Goal: Information Seeking & Learning: Learn about a topic

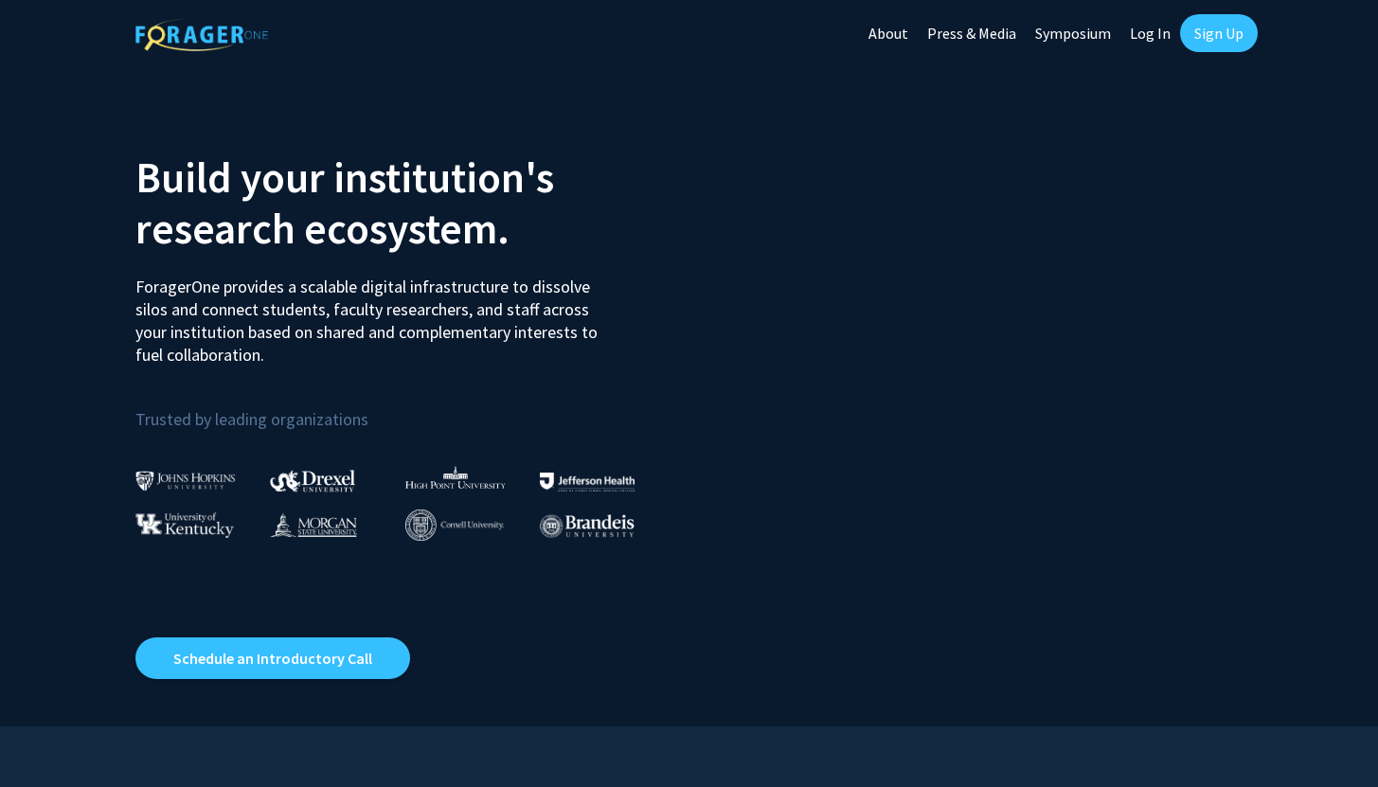
click at [1215, 36] on link "Sign Up" at bounding box center [1219, 33] width 78 height 38
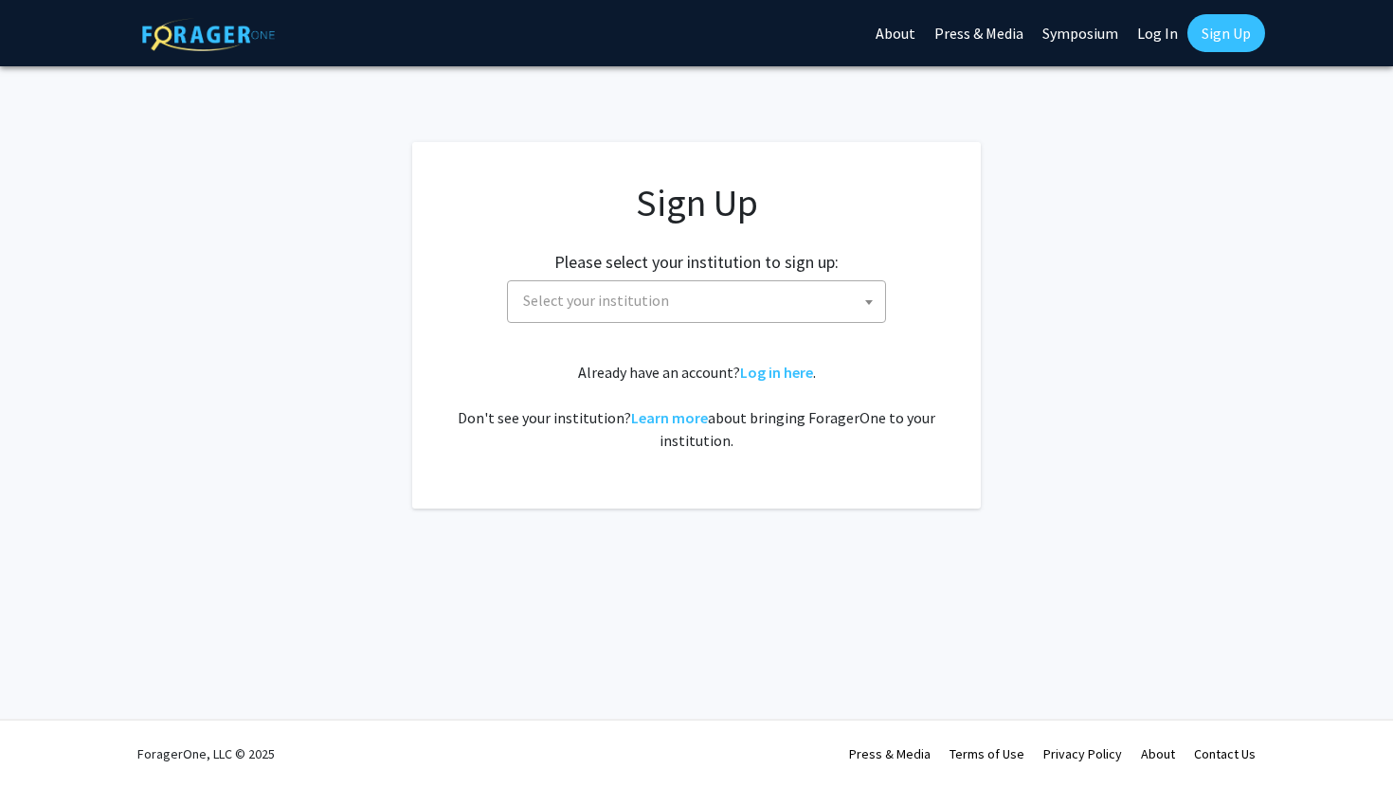
click at [730, 277] on div "Please select your institution to sign up: Baylor University Brandeis Universit…" at bounding box center [696, 278] width 521 height 90
click at [706, 310] on span "Select your institution" at bounding box center [699, 300] width 369 height 39
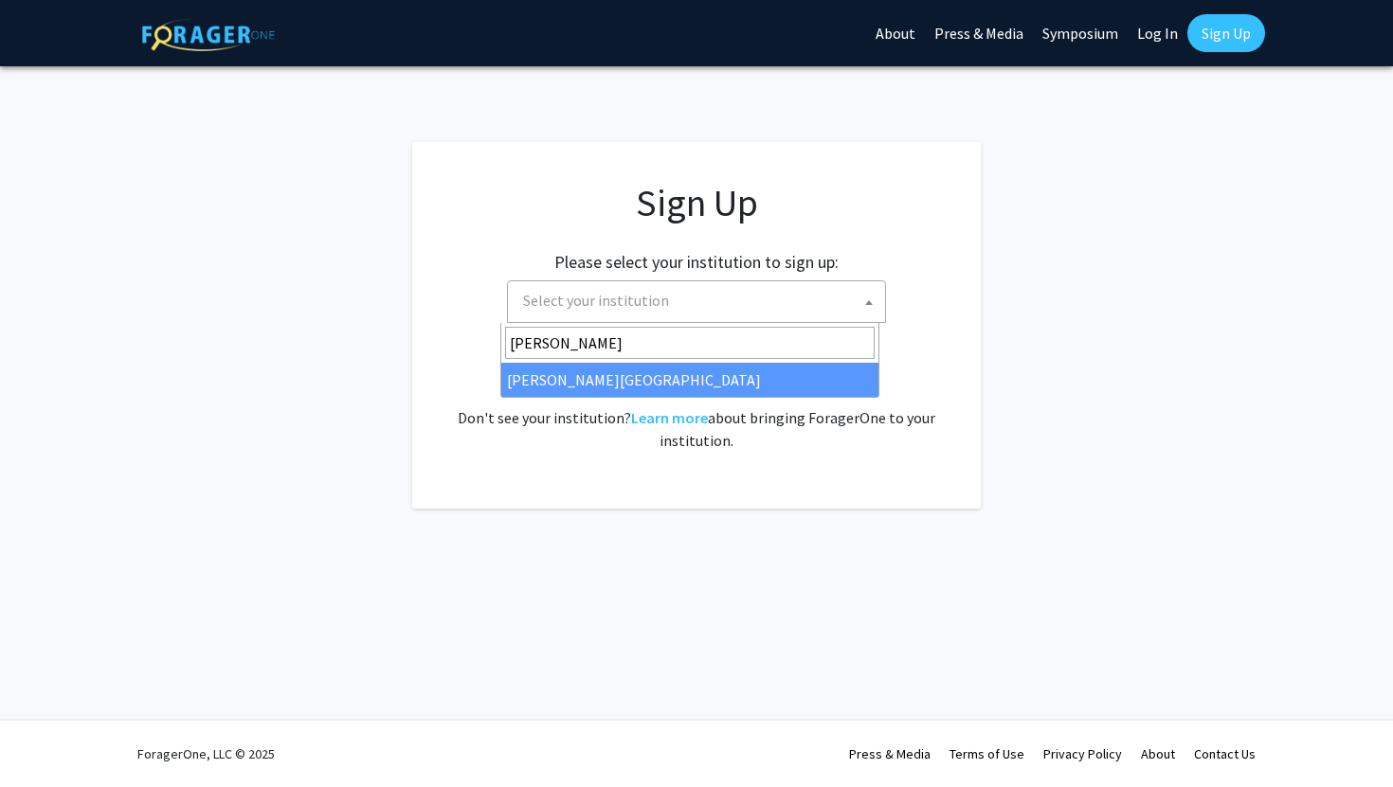
type input "thomas"
select select "24"
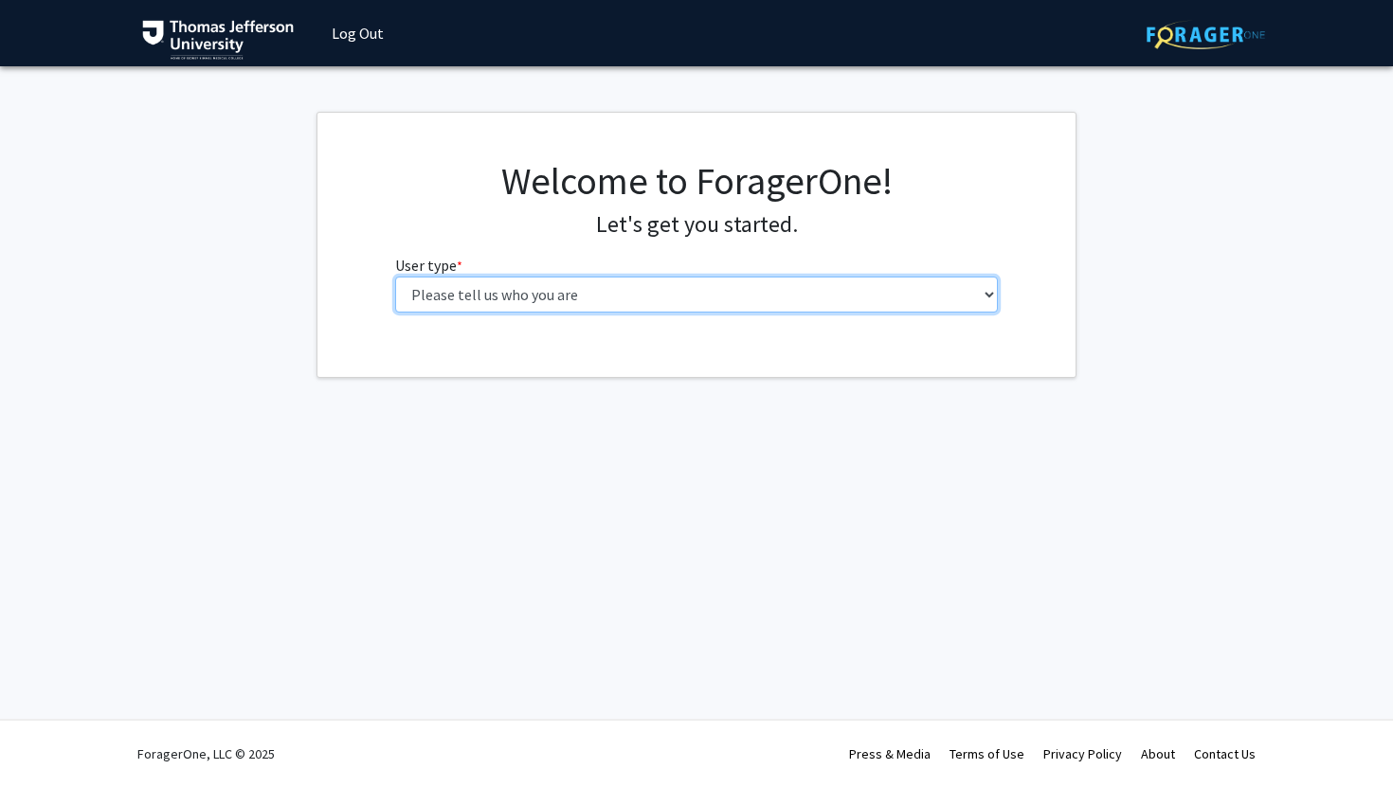
click at [726, 307] on select "Please tell us who you are Undergraduate Student Master's Student Doctoral Cand…" at bounding box center [697, 295] width 604 height 36
select select "3: doc"
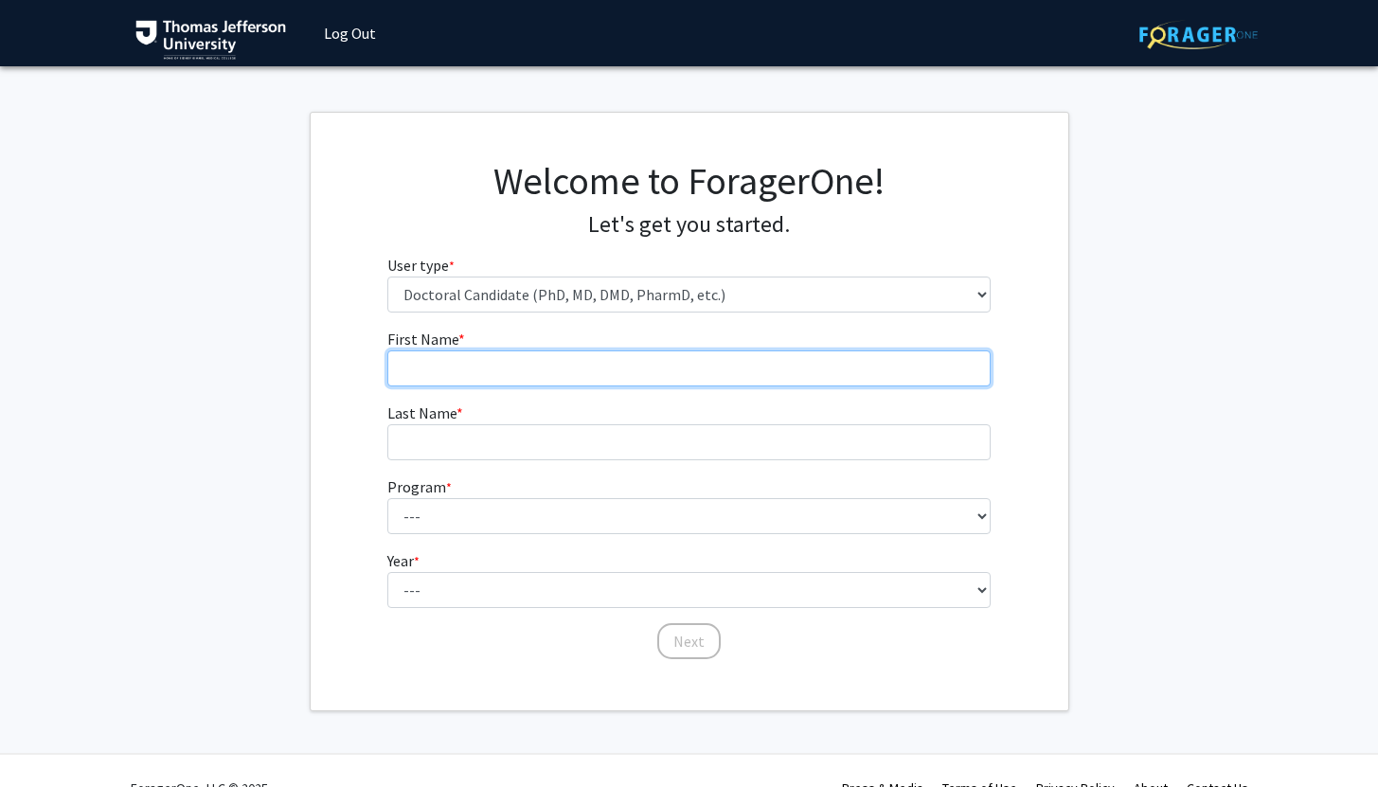
click at [532, 380] on input "First Name * required" at bounding box center [689, 369] width 604 height 36
type input "[PERSON_NAME]"
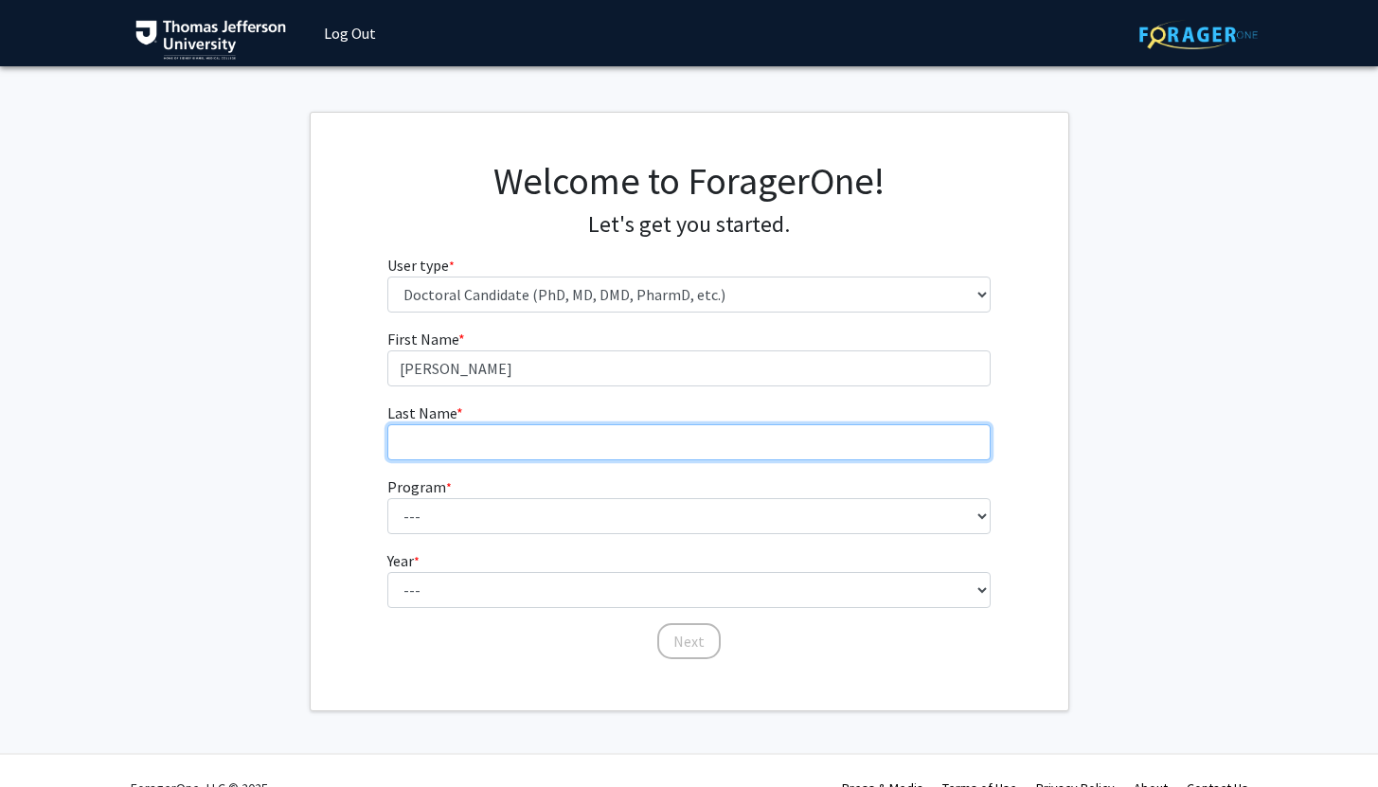
click at [477, 451] on input "Last Name * required" at bounding box center [689, 442] width 604 height 36
type input "Ragam"
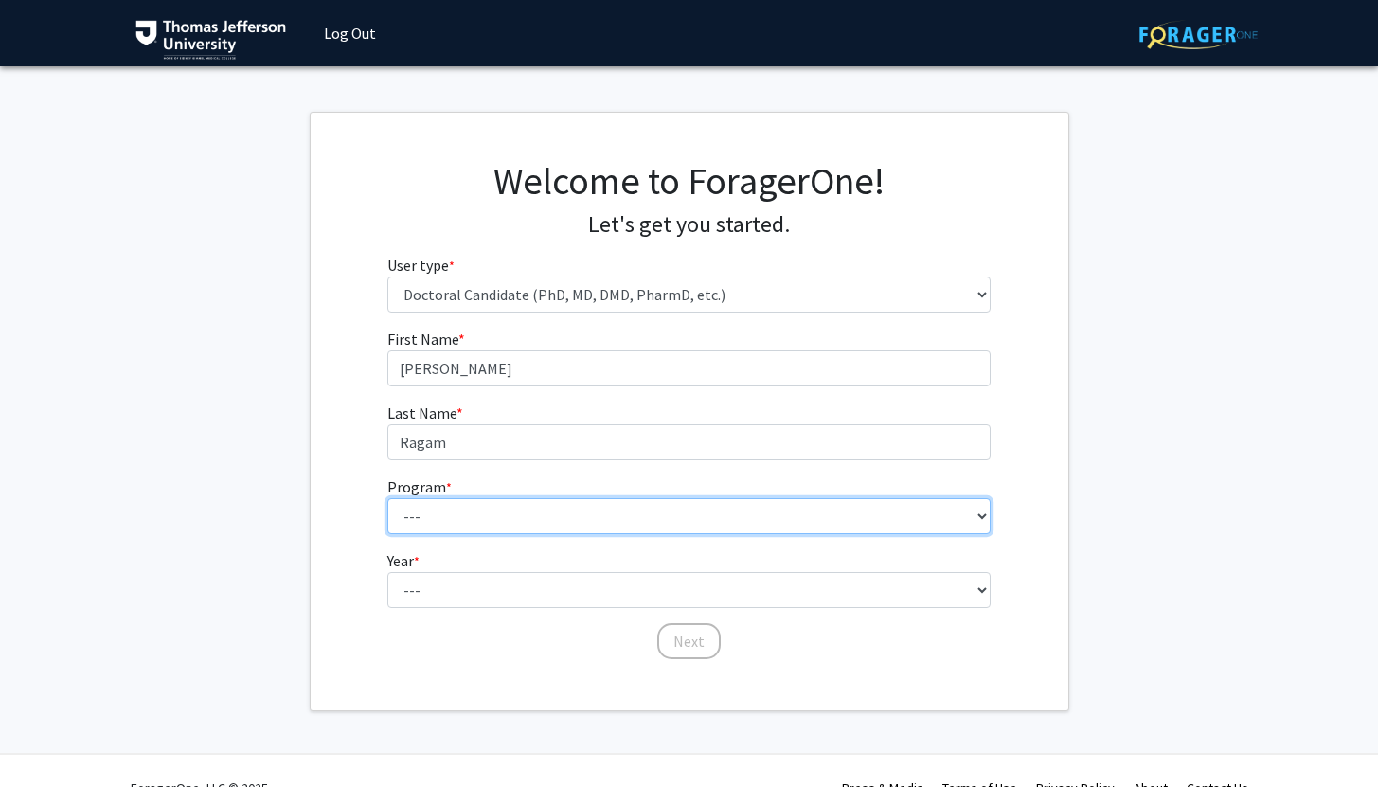
click at [458, 519] on select "--- Accelerated 3+3 BS in Health Sciences/Doctor of [MEDICAL_DATA] Accelerated …" at bounding box center [689, 516] width 604 height 36
select select "35: 815"
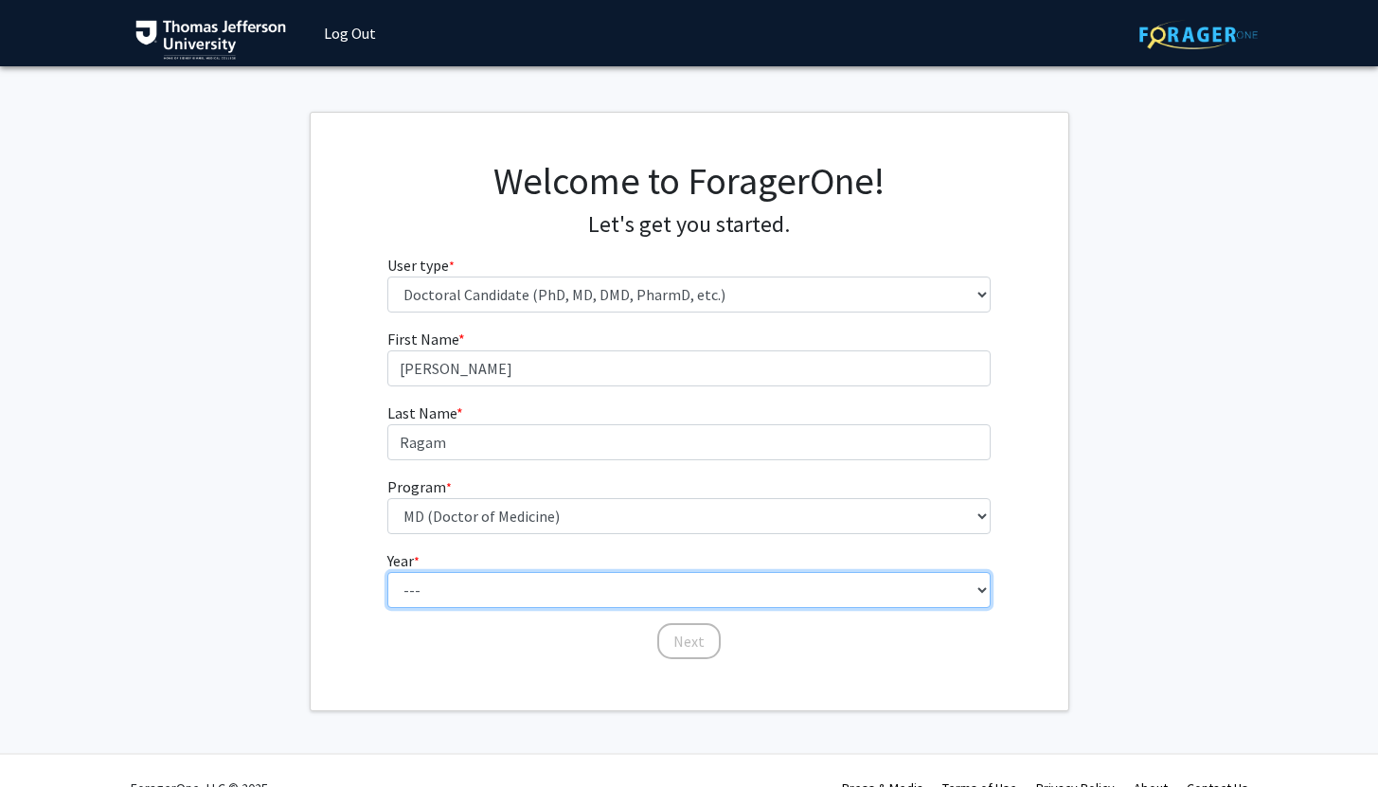
click at [507, 590] on select "--- First Year Second Year Third Year Fourth Year Fifth Year Sixth Year Seventh…" at bounding box center [689, 590] width 604 height 36
select select "1: first_year"
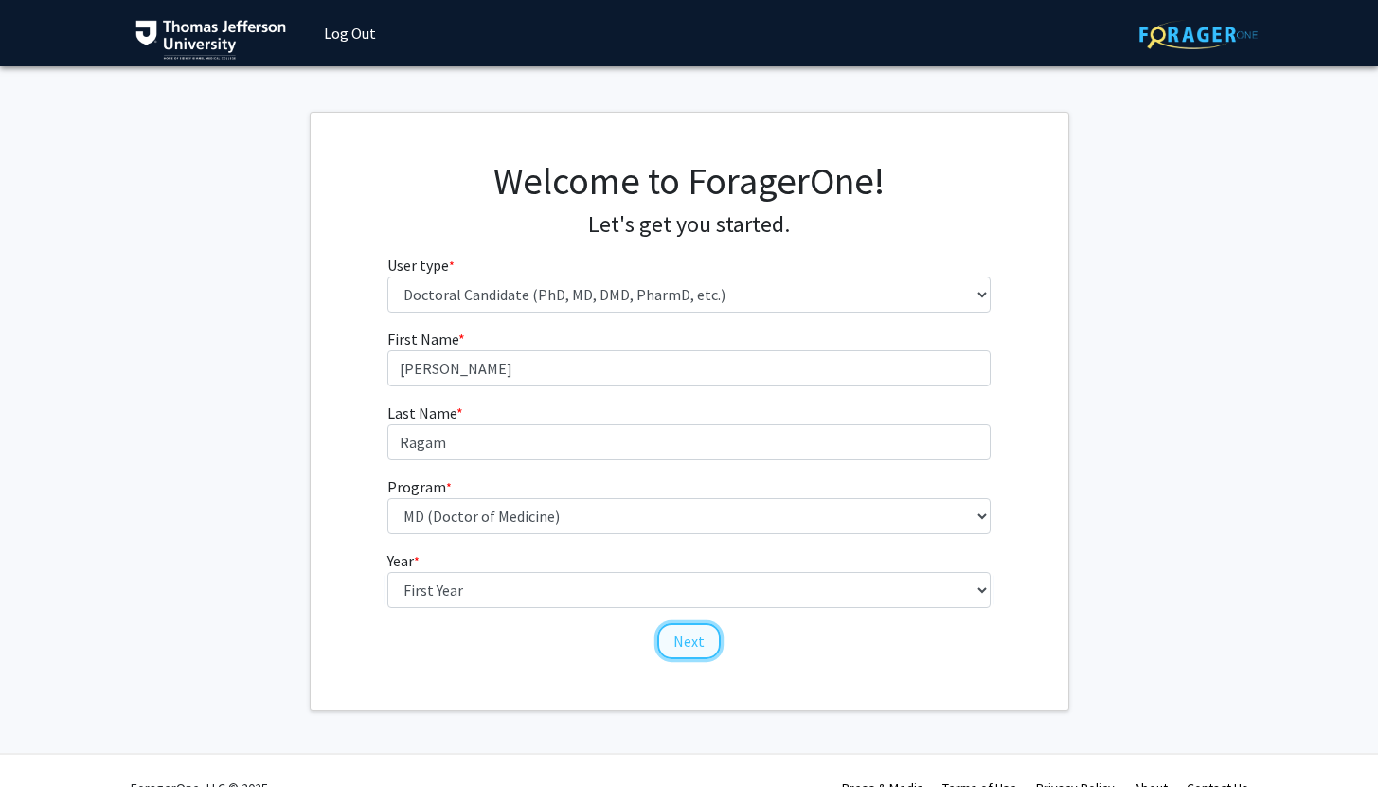
click at [685, 639] on button "Next" at bounding box center [689, 641] width 63 height 36
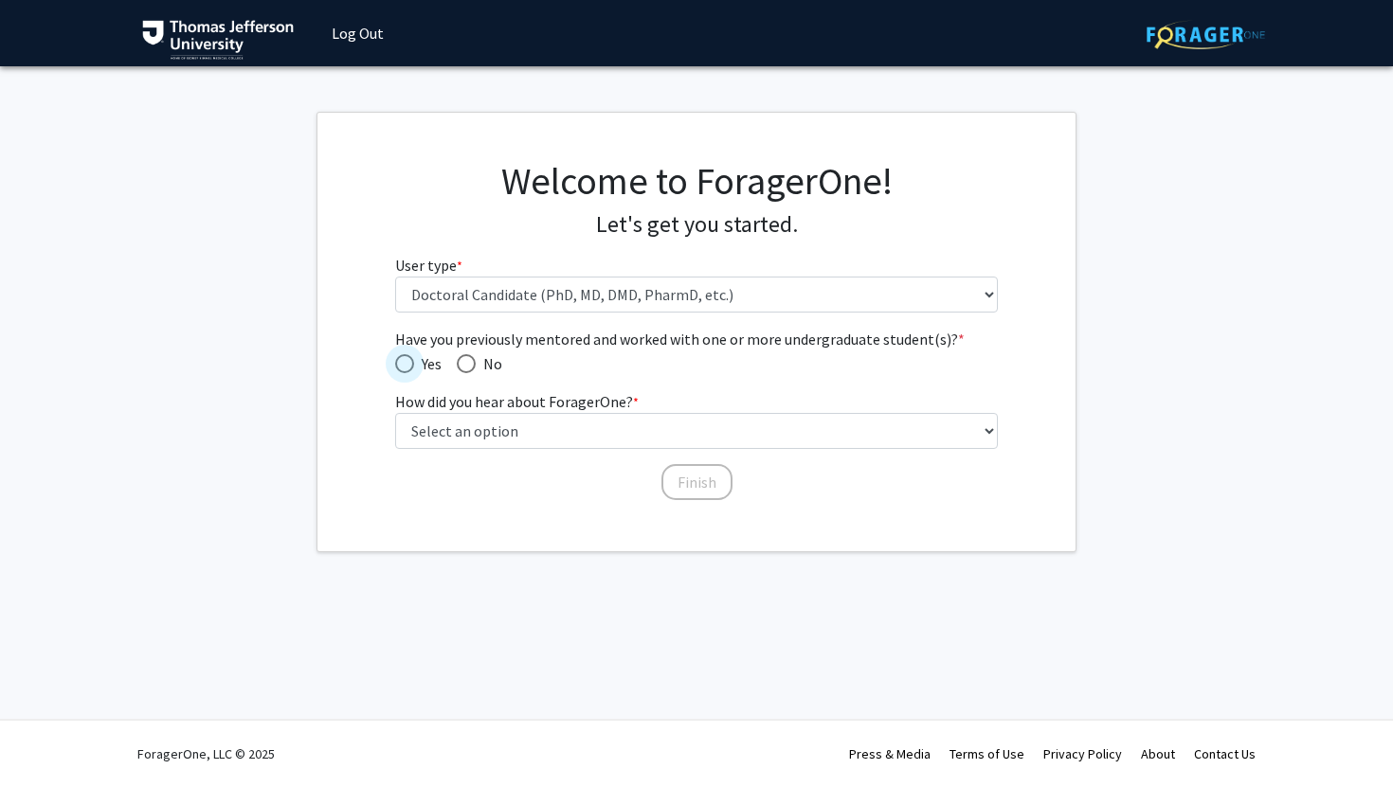
click at [414, 367] on span "Yes" at bounding box center [427, 363] width 27 height 23
click at [414, 367] on input "Yes" at bounding box center [404, 363] width 19 height 19
radio input "true"
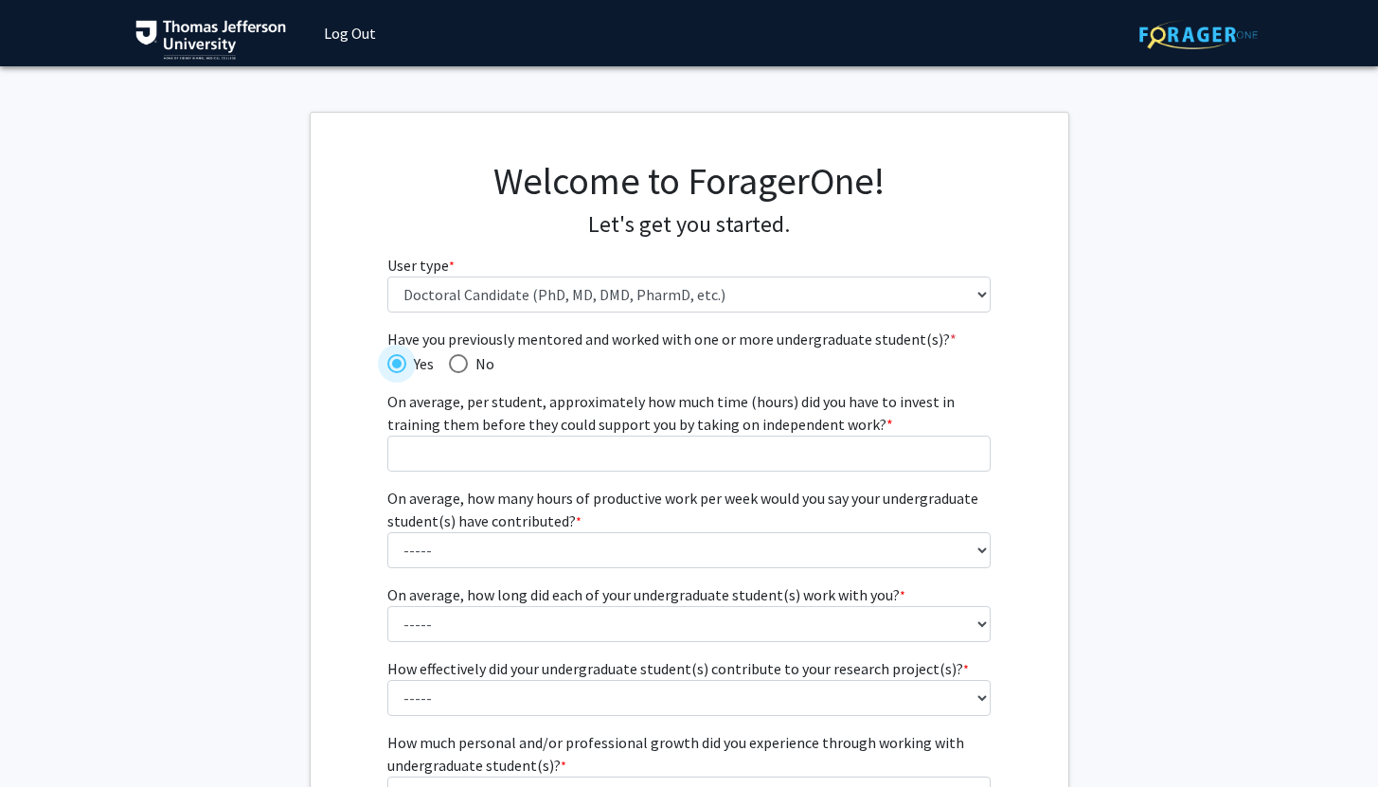
click at [431, 363] on span "Yes" at bounding box center [419, 363] width 27 height 23
click at [406, 363] on input "Yes" at bounding box center [396, 363] width 19 height 19
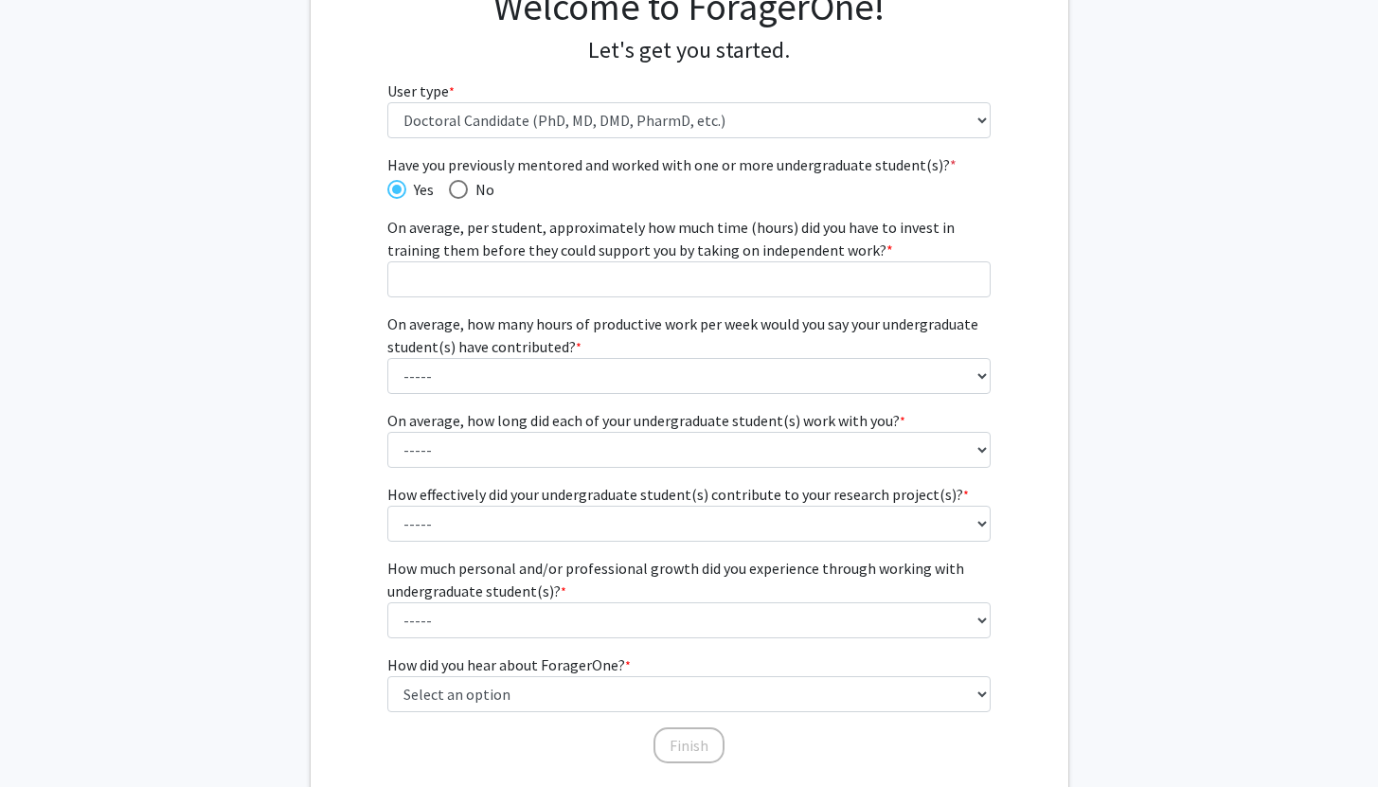
scroll to position [211, 0]
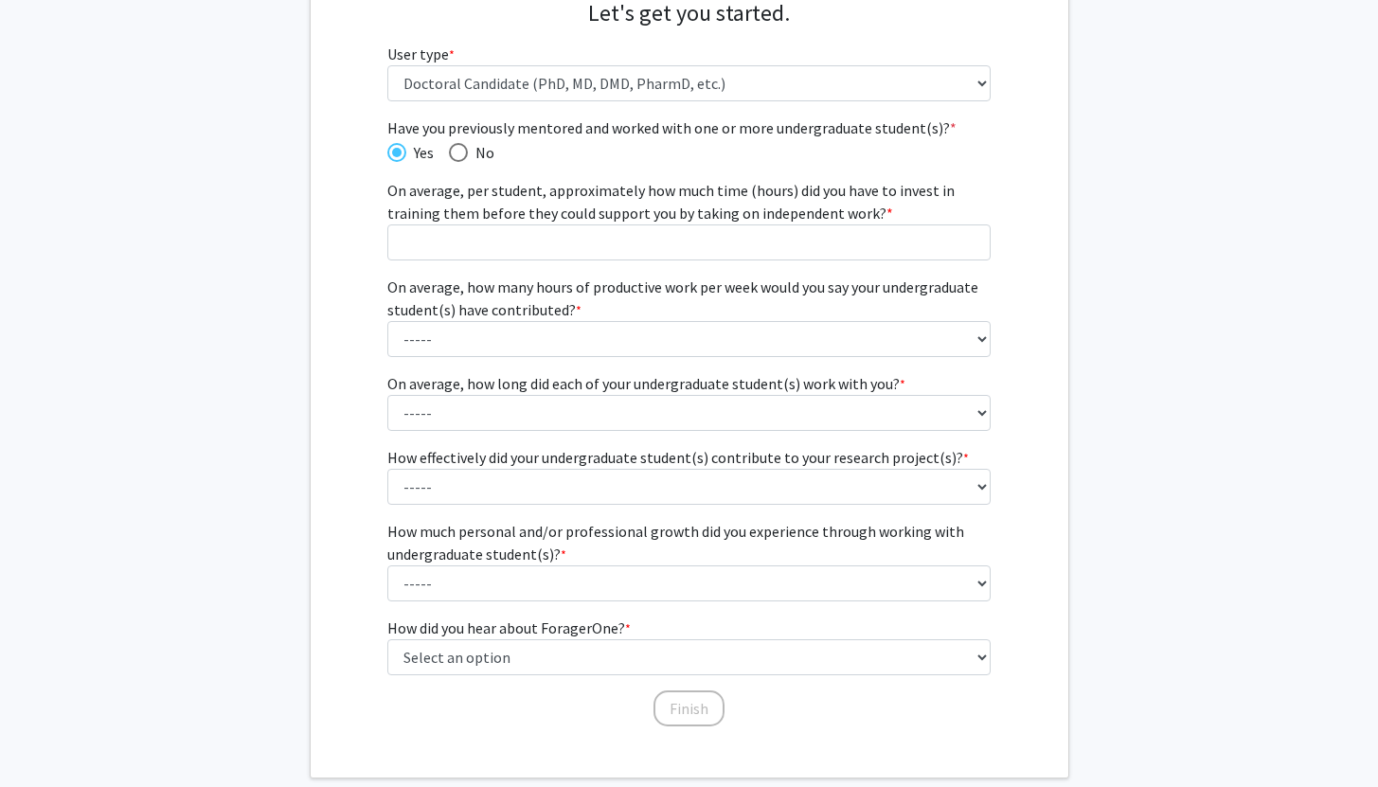
click at [466, 153] on span "Have you previously mentored and worked with one or more undergraduate student(…" at bounding box center [458, 152] width 19 height 19
click at [466, 153] on input "No" at bounding box center [458, 152] width 19 height 19
radio input "true"
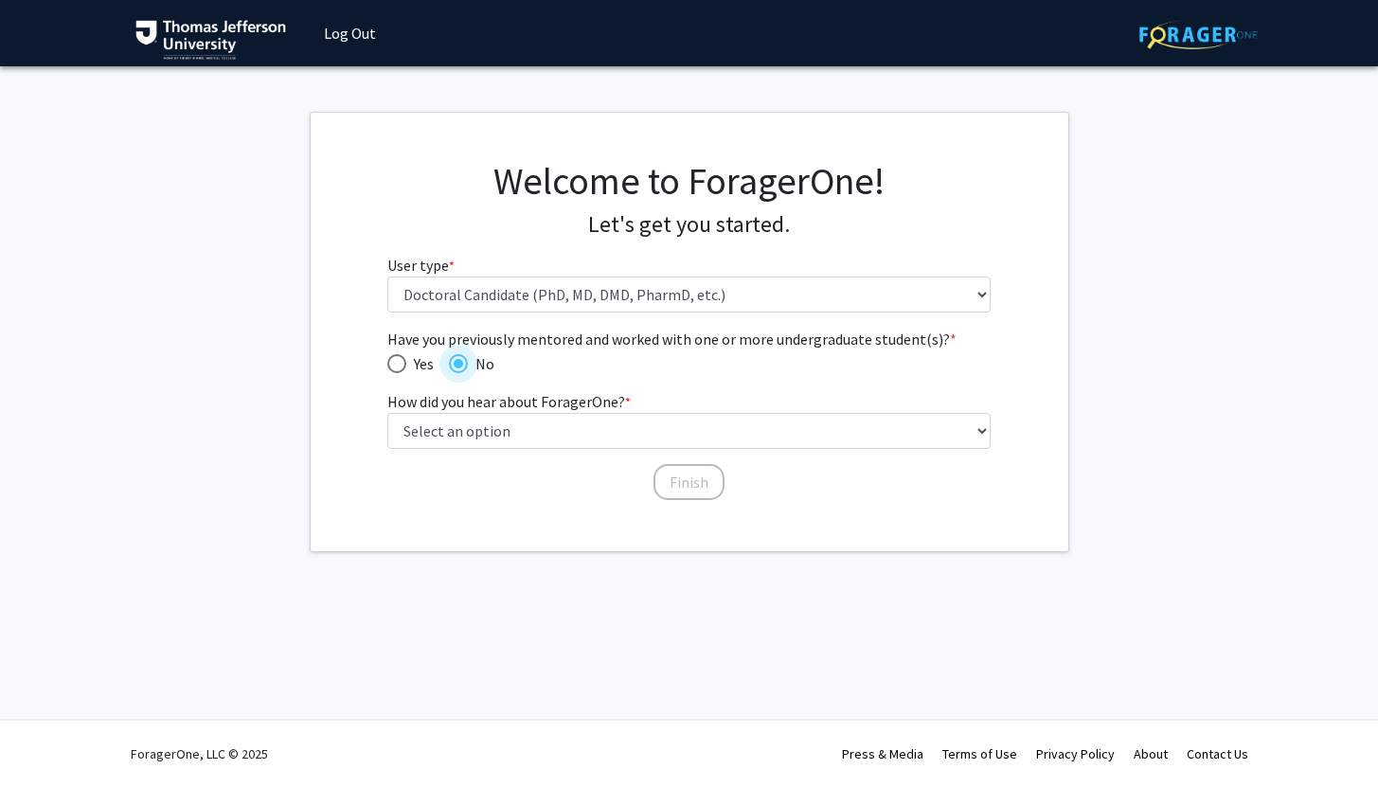
scroll to position [0, 0]
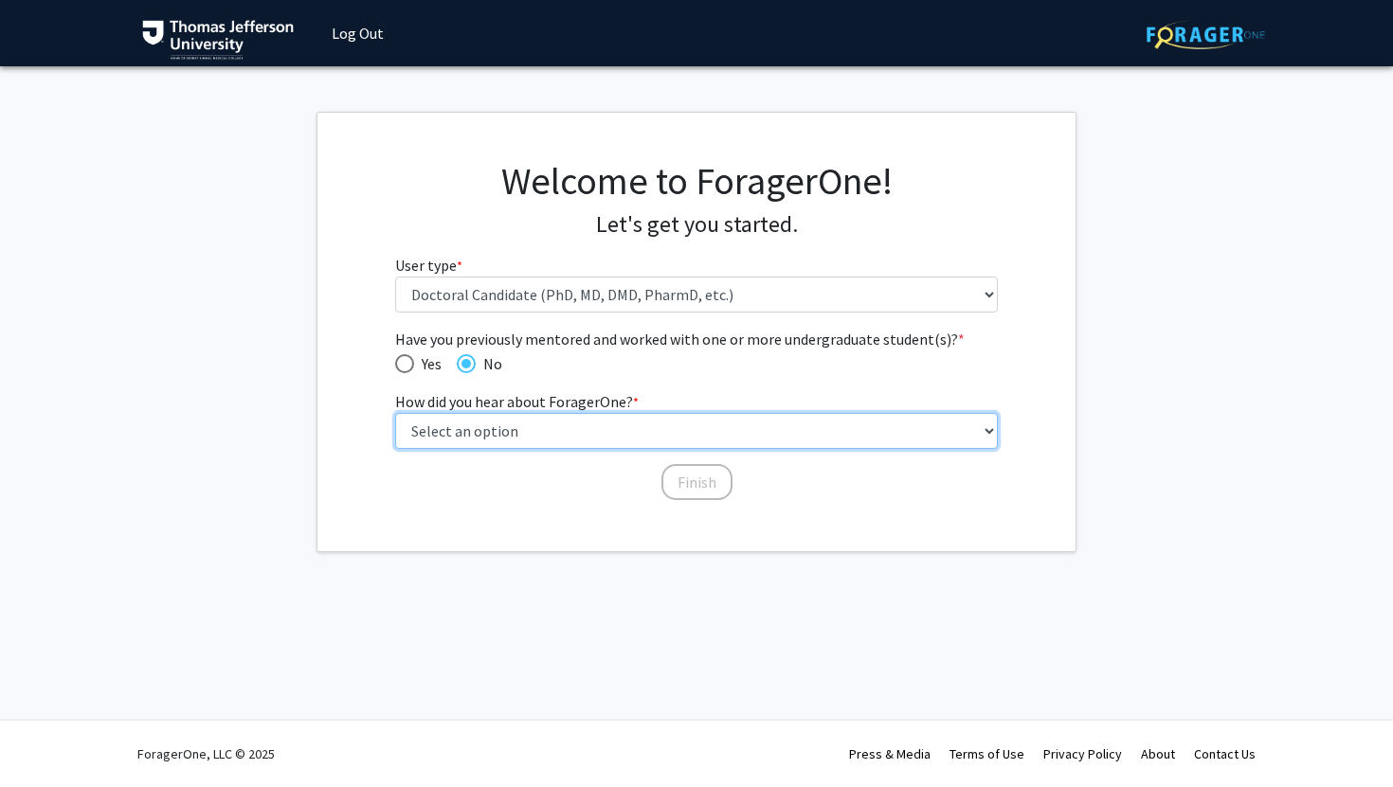
click at [538, 439] on select "Select an option Peer/student recommendation Faculty/staff recommendation Unive…" at bounding box center [697, 431] width 604 height 36
select select "2: faculty_recommendation"
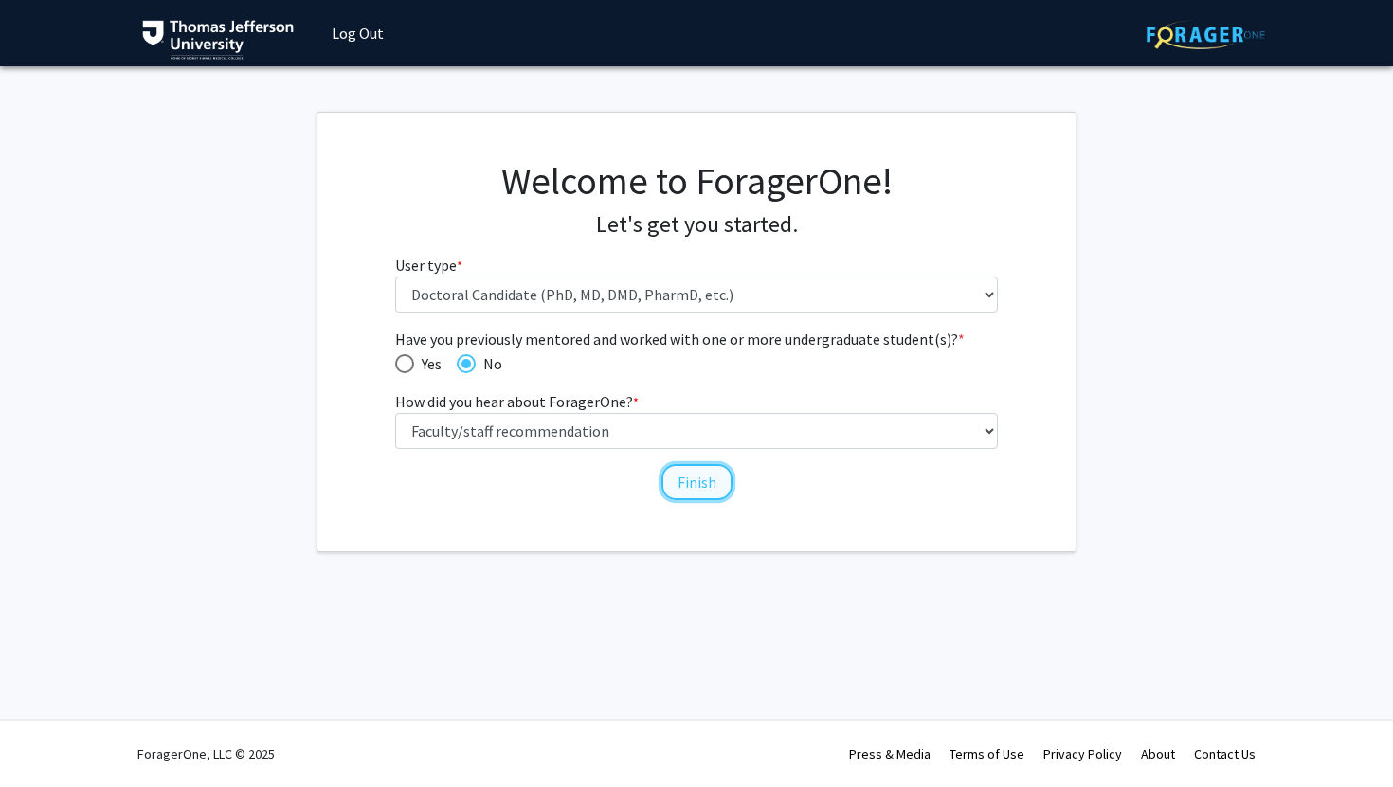
click at [694, 485] on button "Finish" at bounding box center [696, 482] width 71 height 36
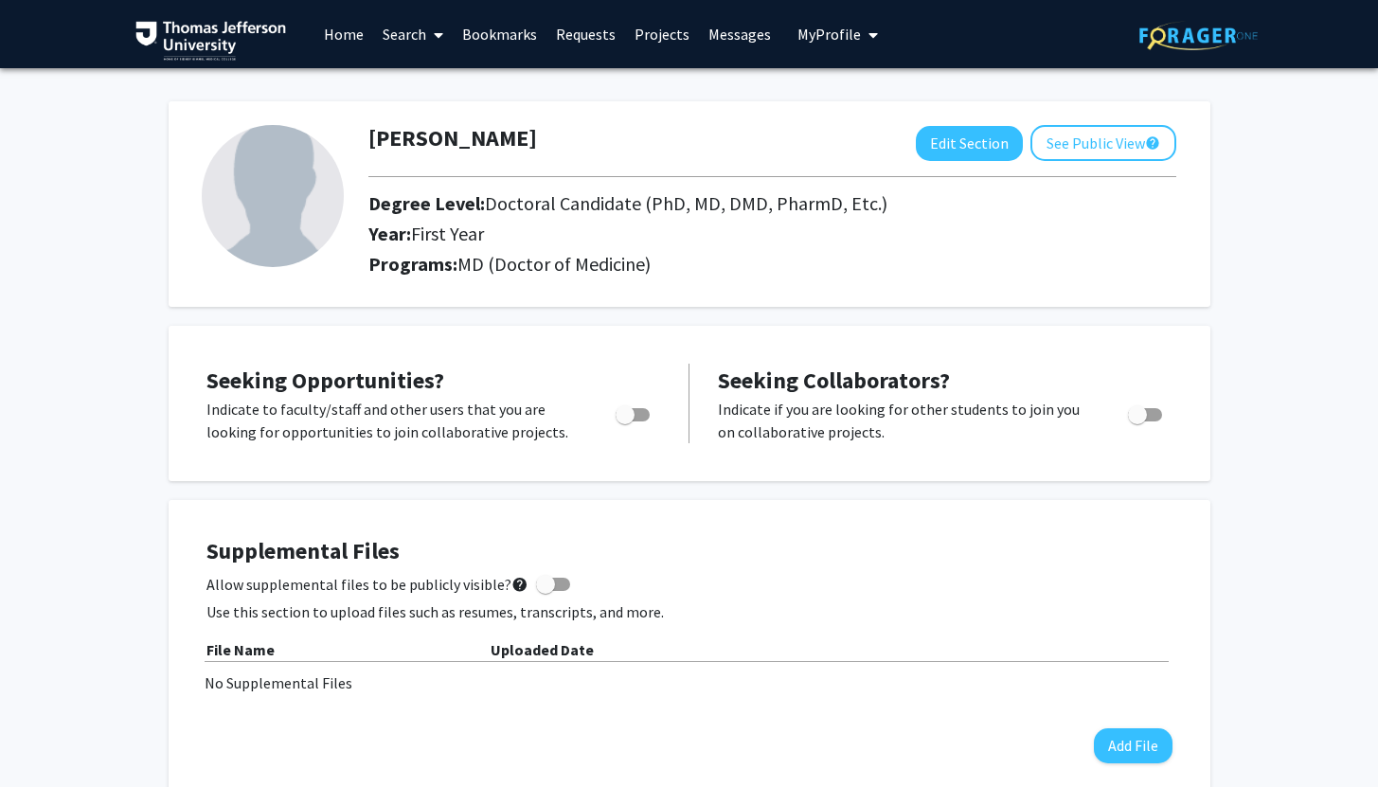
click at [397, 36] on link "Search" at bounding box center [413, 34] width 80 height 66
click at [357, 43] on link "Home" at bounding box center [344, 34] width 59 height 66
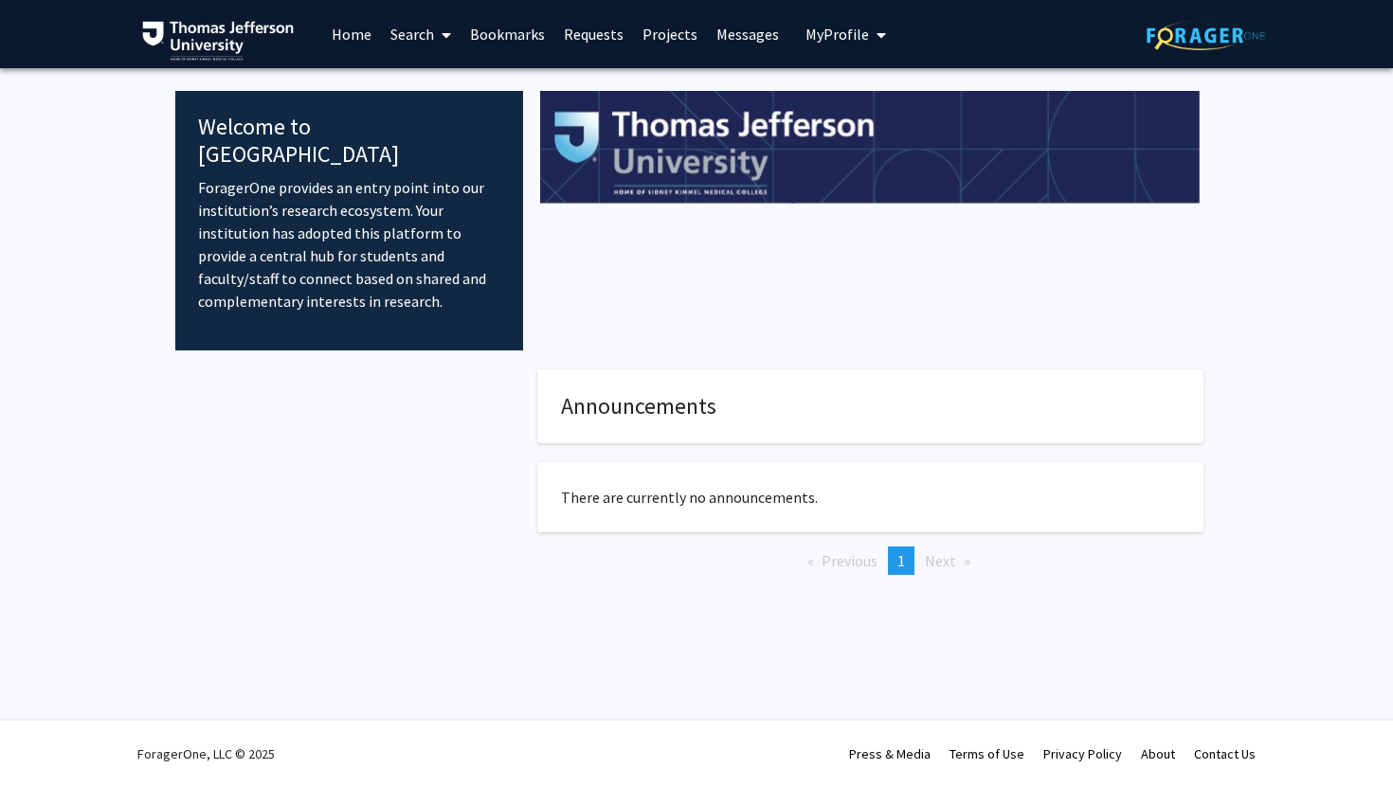
click at [651, 31] on link "Projects" at bounding box center [670, 34] width 74 height 66
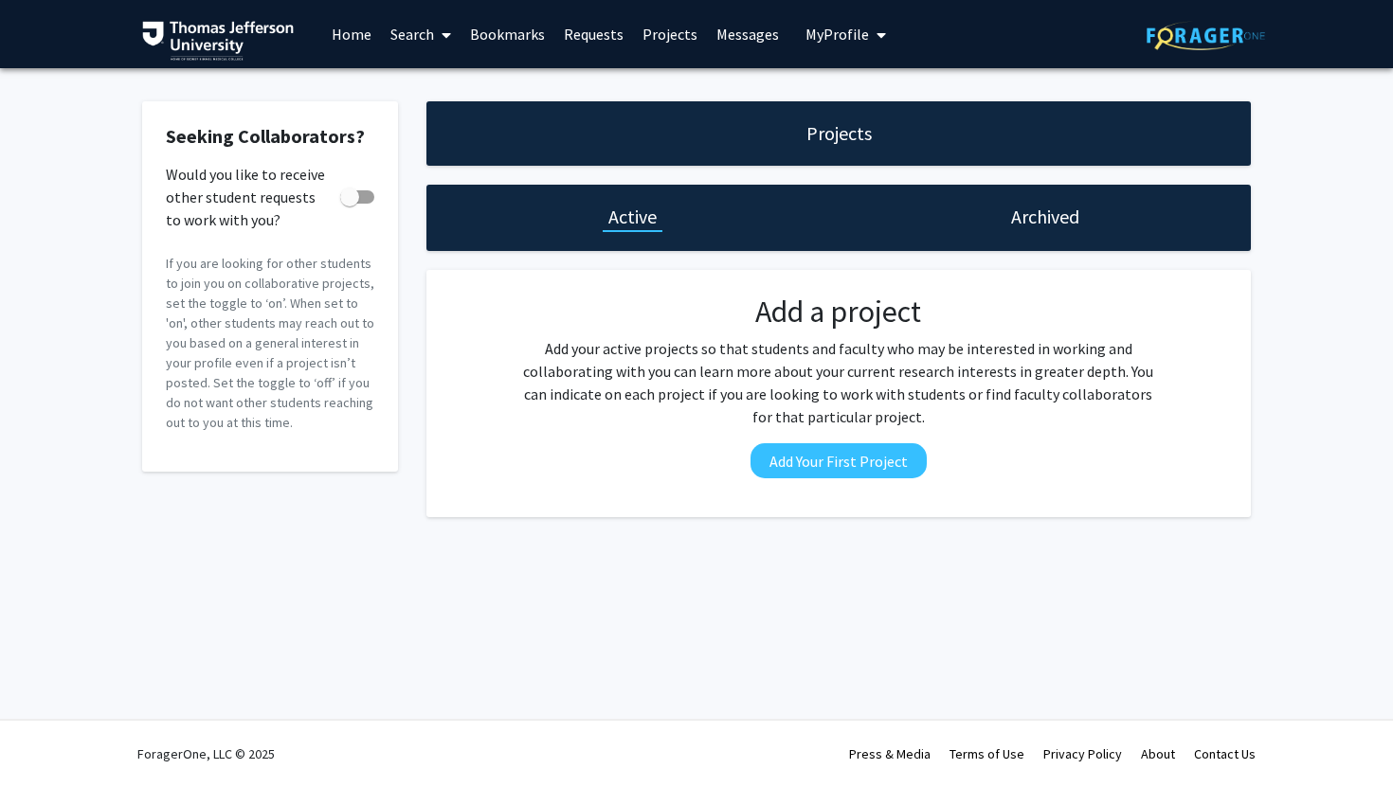
click at [567, 35] on link "Requests" at bounding box center [593, 34] width 79 height 66
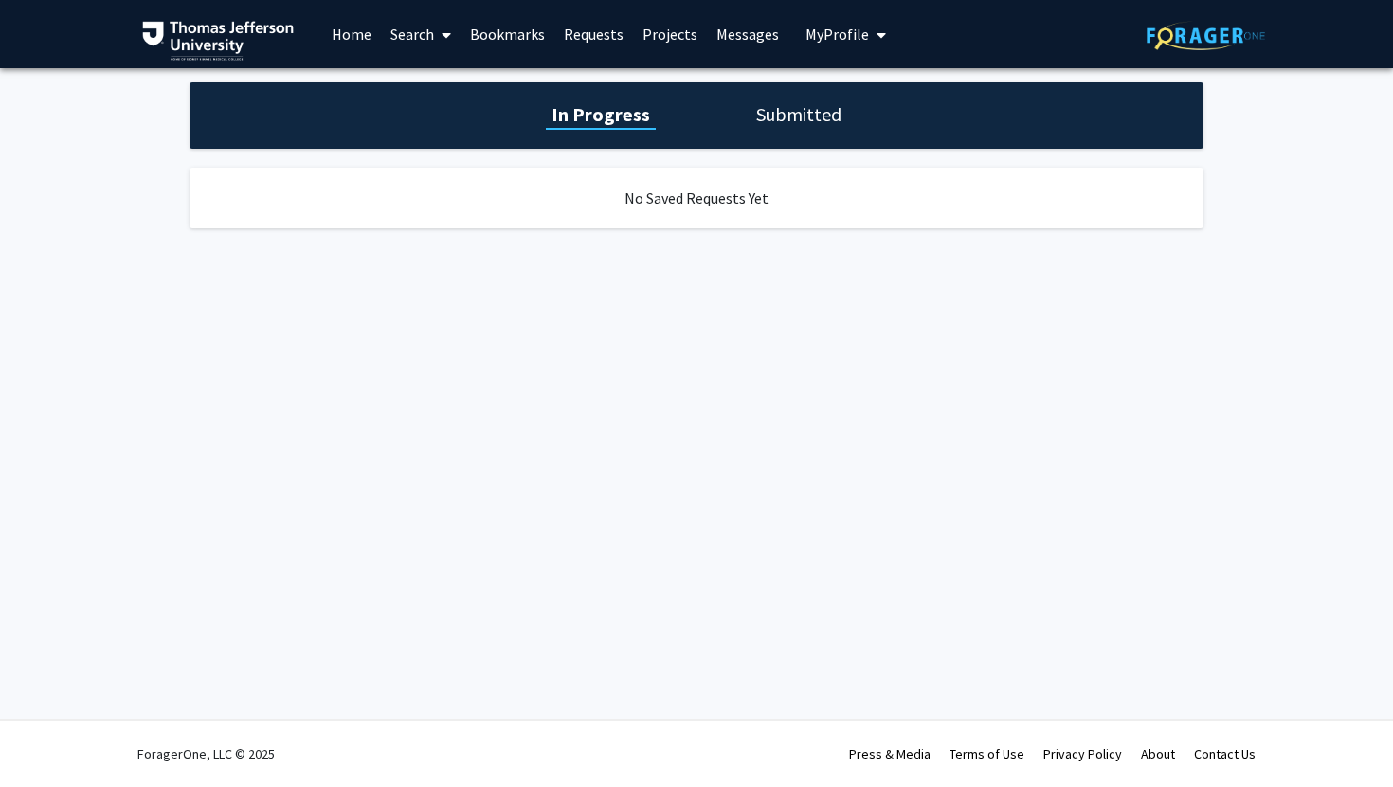
click at [521, 38] on link "Bookmarks" at bounding box center [507, 34] width 94 height 66
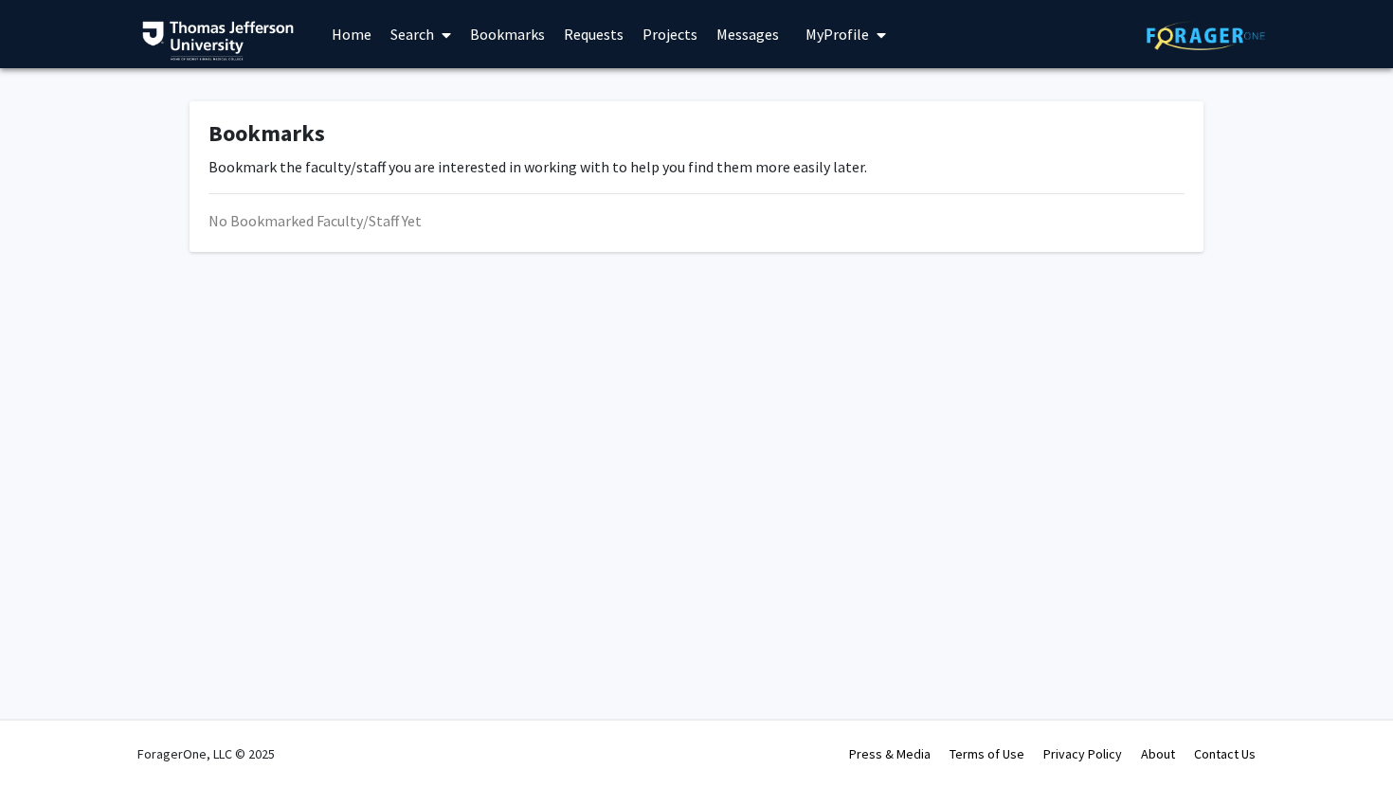
click at [412, 36] on link "Search" at bounding box center [421, 34] width 80 height 66
click at [447, 95] on span "Faculty/Staff" at bounding box center [450, 87] width 139 height 38
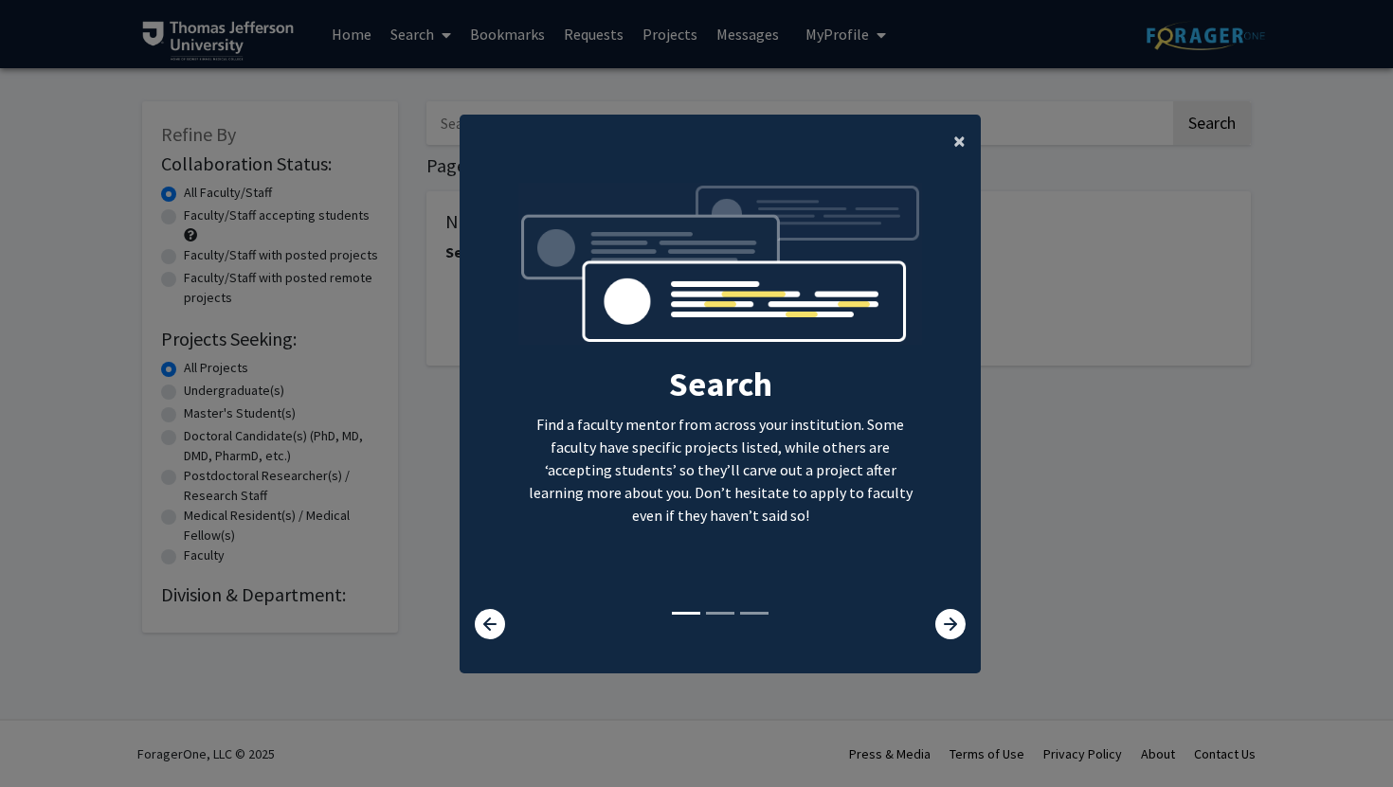
click at [946, 138] on button "×" at bounding box center [959, 141] width 43 height 53
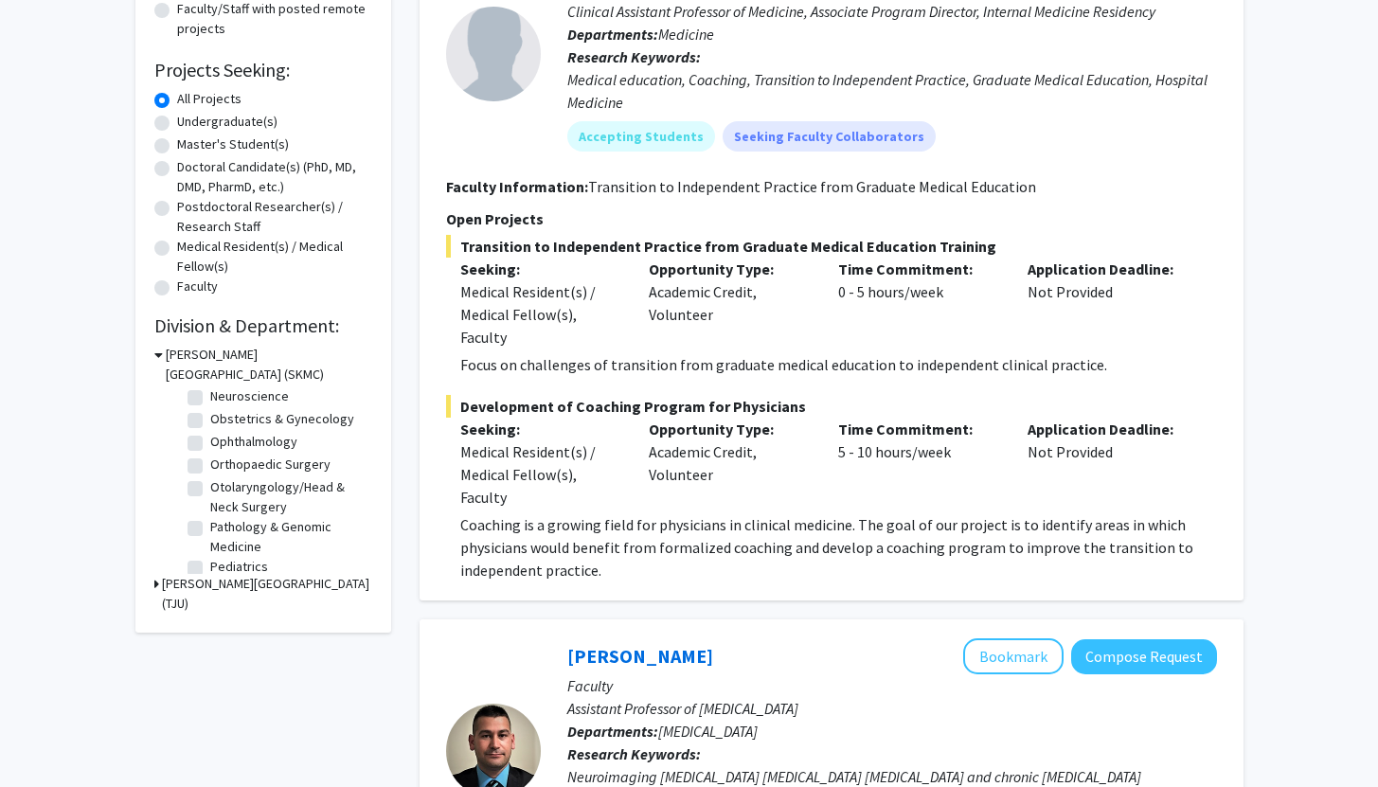
scroll to position [554, 0]
click at [210, 455] on label "Ophthalmology" at bounding box center [253, 445] width 87 height 20
click at [210, 447] on input "Ophthalmology" at bounding box center [216, 441] width 12 height 12
checkbox input "true"
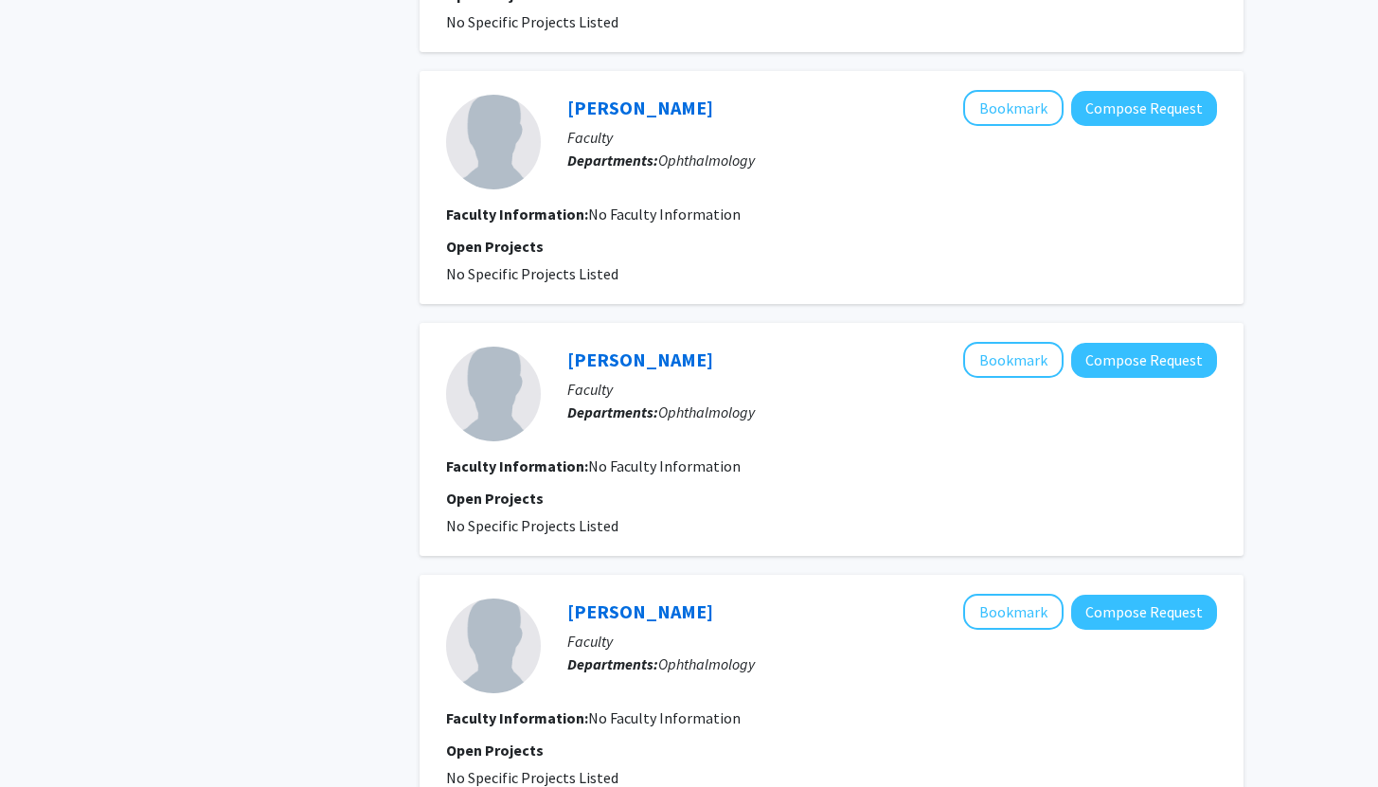
scroll to position [2304, 0]
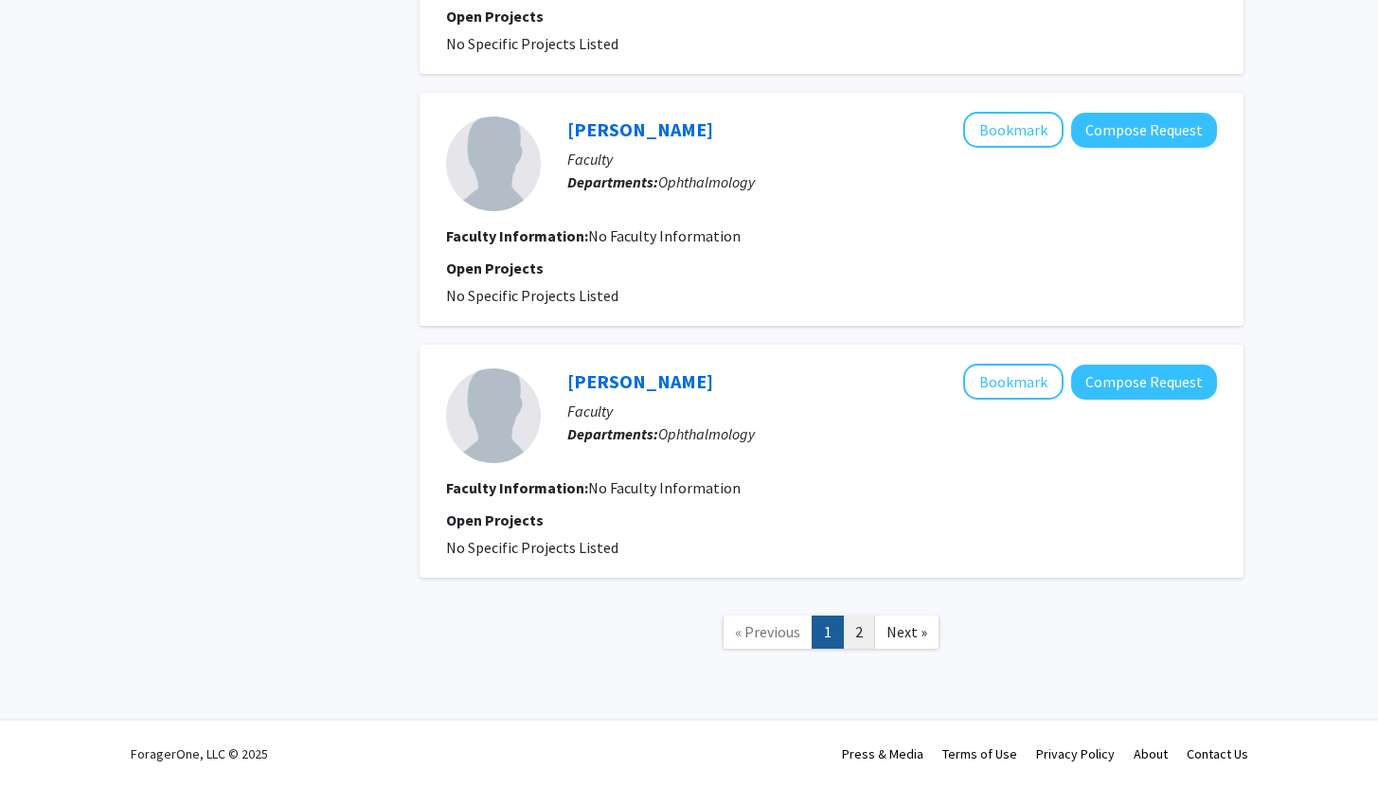
click at [847, 640] on link "2" at bounding box center [859, 632] width 32 height 33
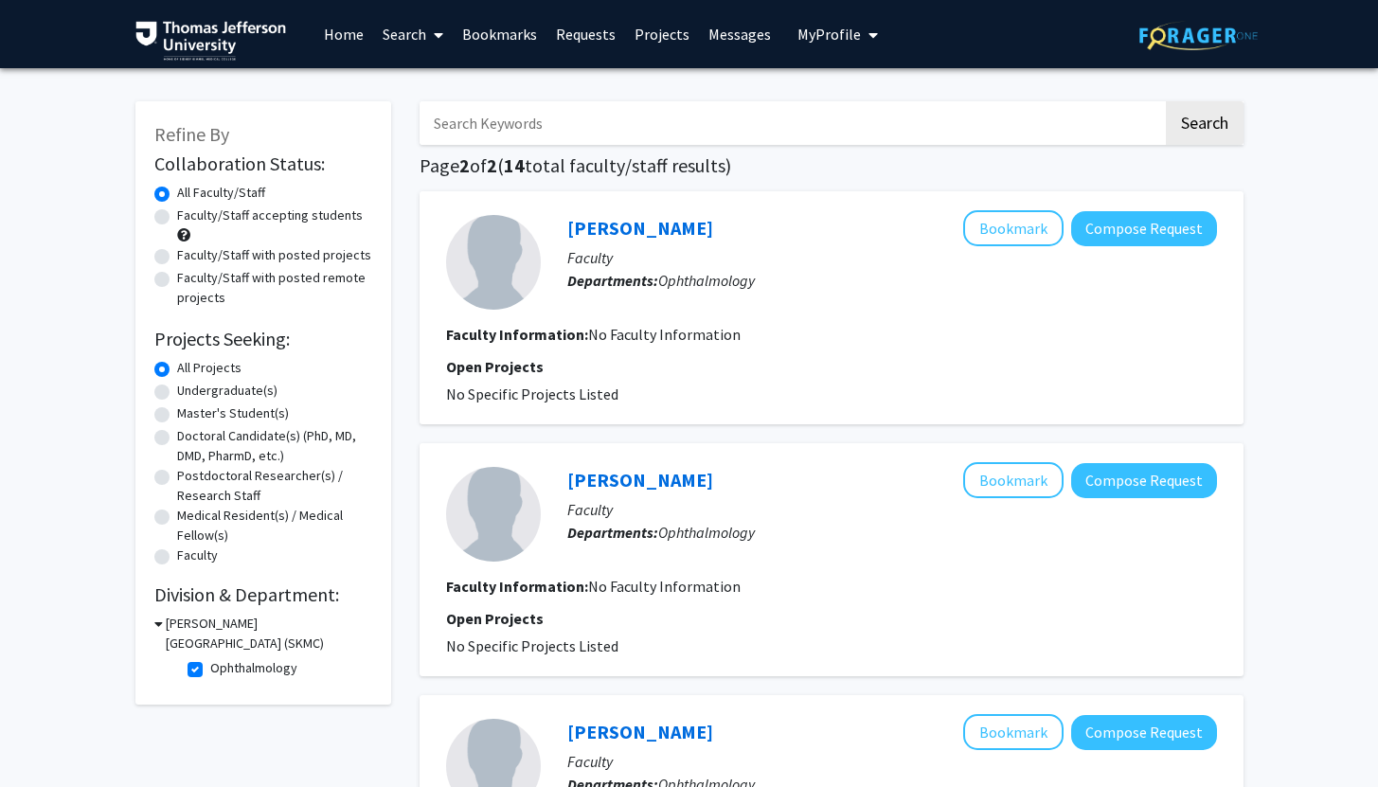
scroll to position [603, 0]
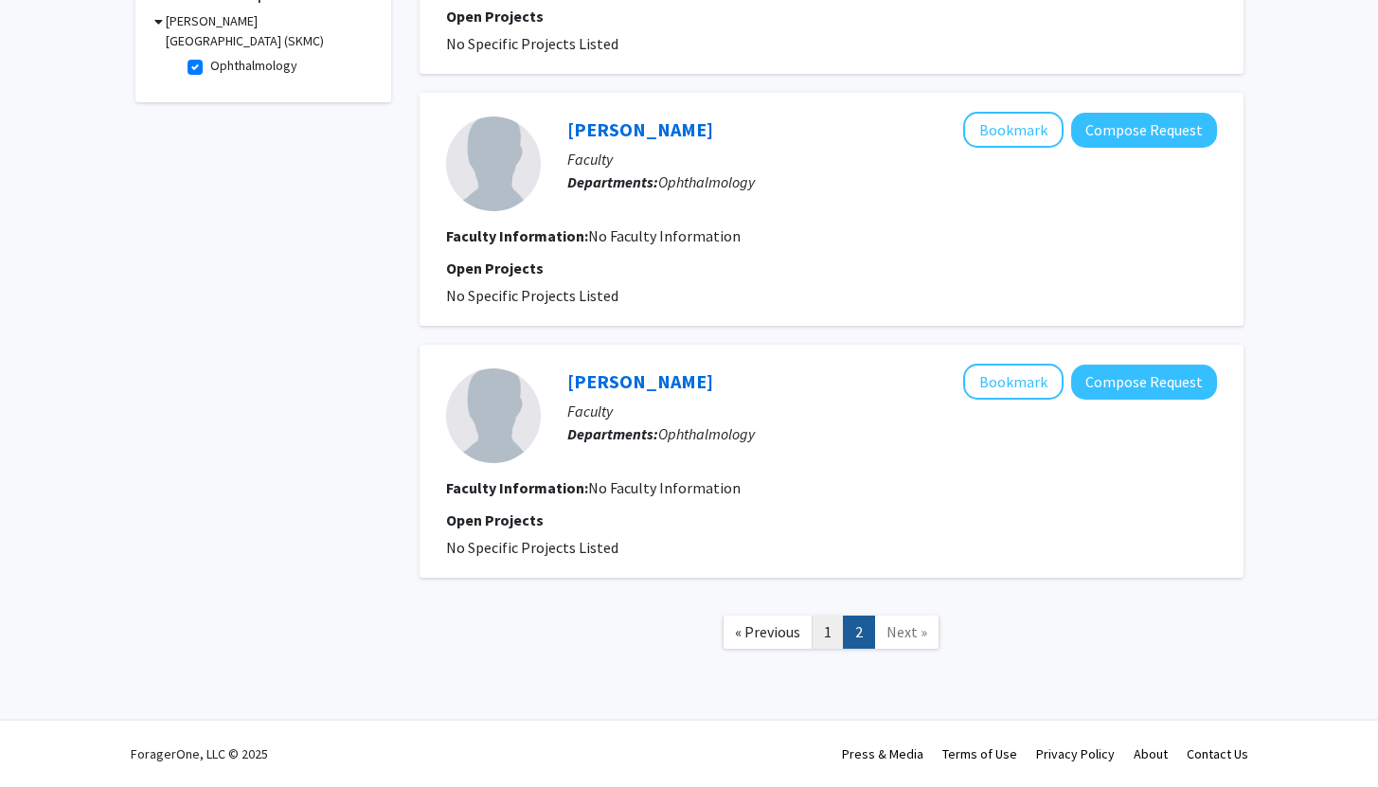
click at [829, 638] on link "1" at bounding box center [828, 632] width 32 height 33
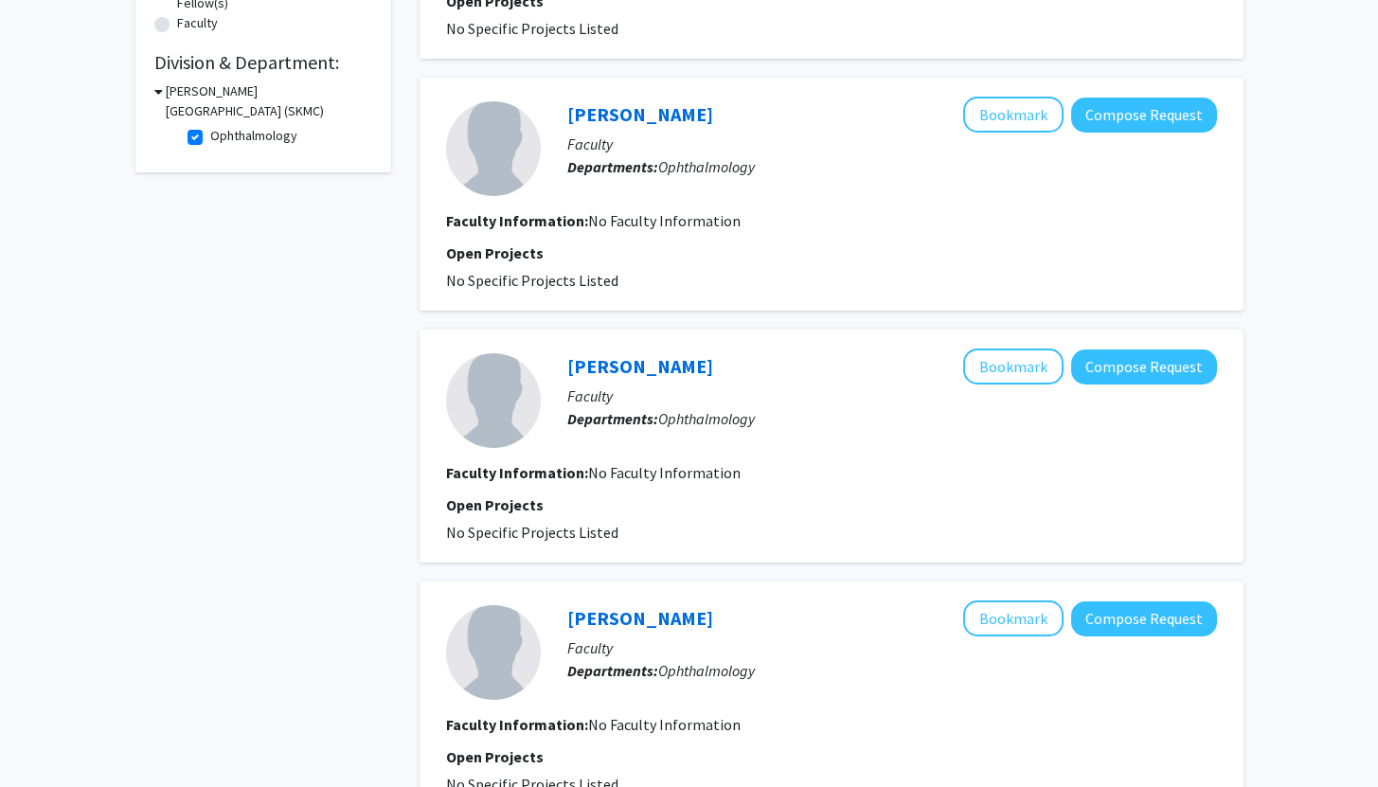
scroll to position [499, 0]
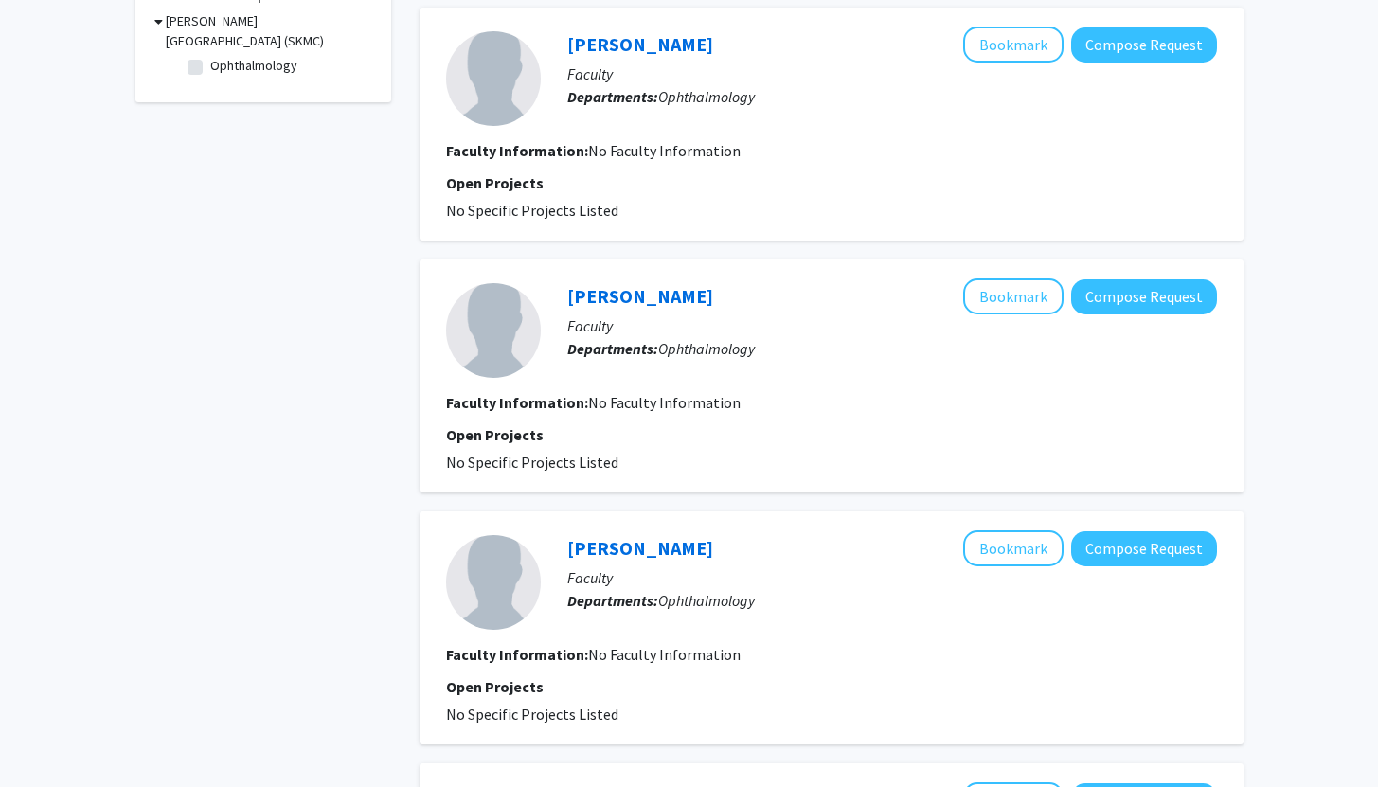
checkbox input "false"
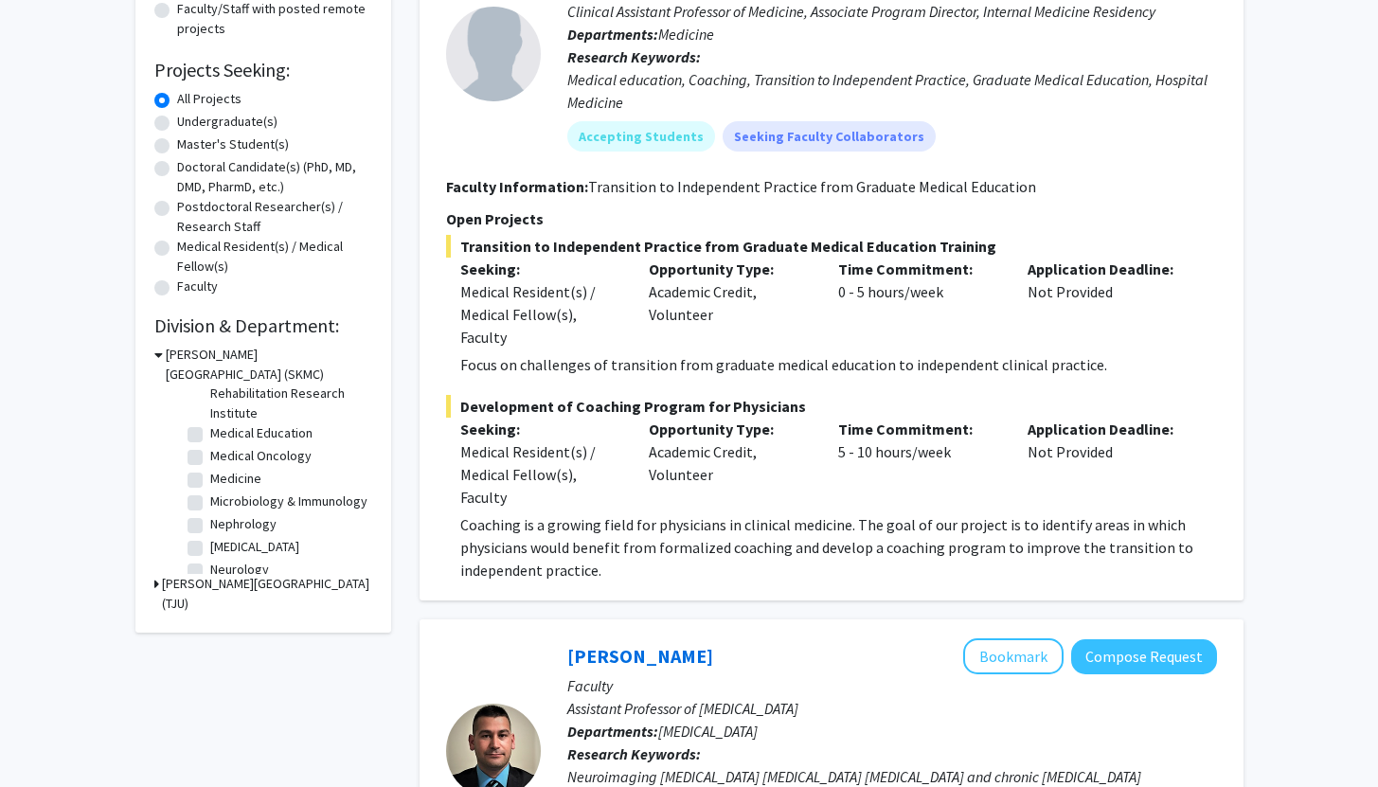
scroll to position [340, 0]
click at [210, 461] on label "Medical Education" at bounding box center [261, 454] width 102 height 20
click at [210, 457] on input "Medical Education" at bounding box center [216, 450] width 12 height 12
checkbox input "true"
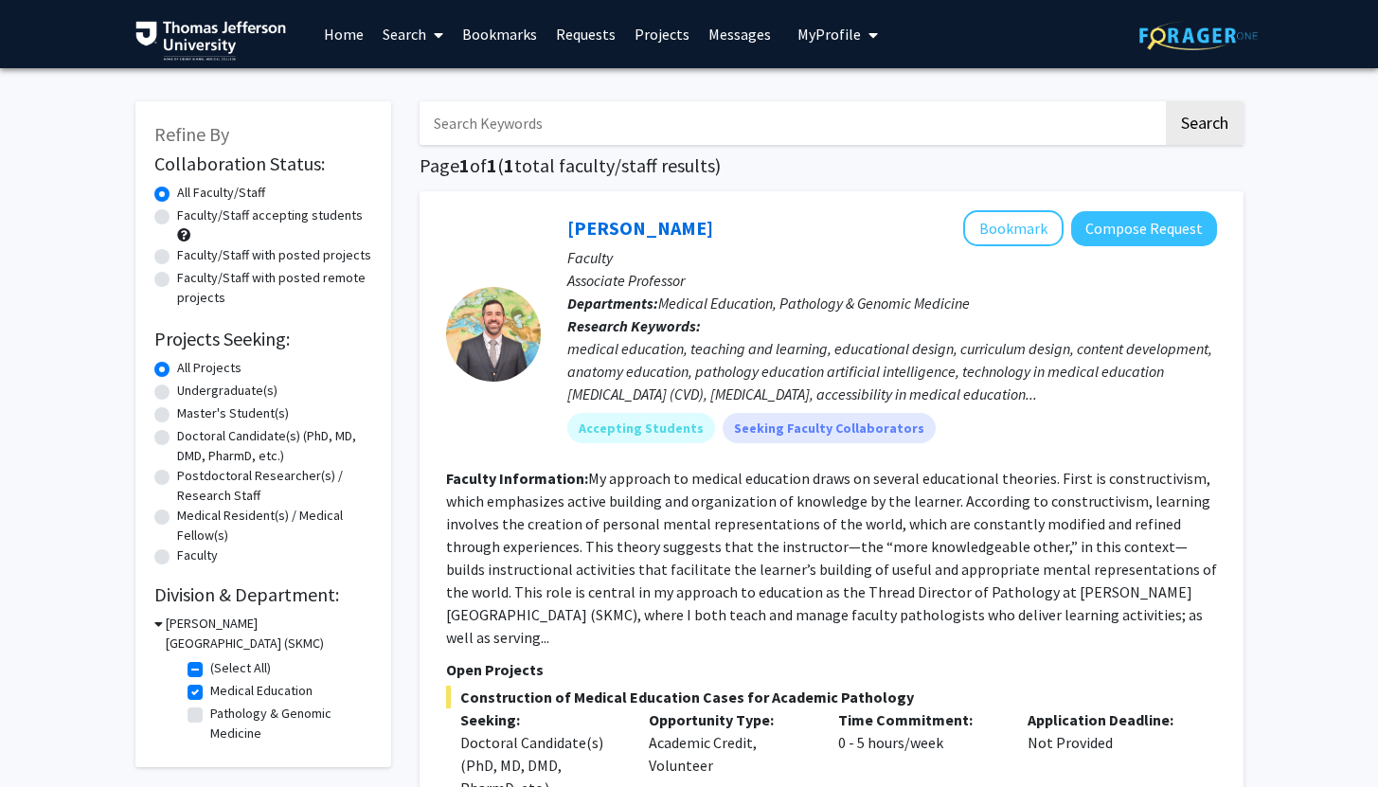
click at [327, 44] on link "Home" at bounding box center [344, 34] width 59 height 66
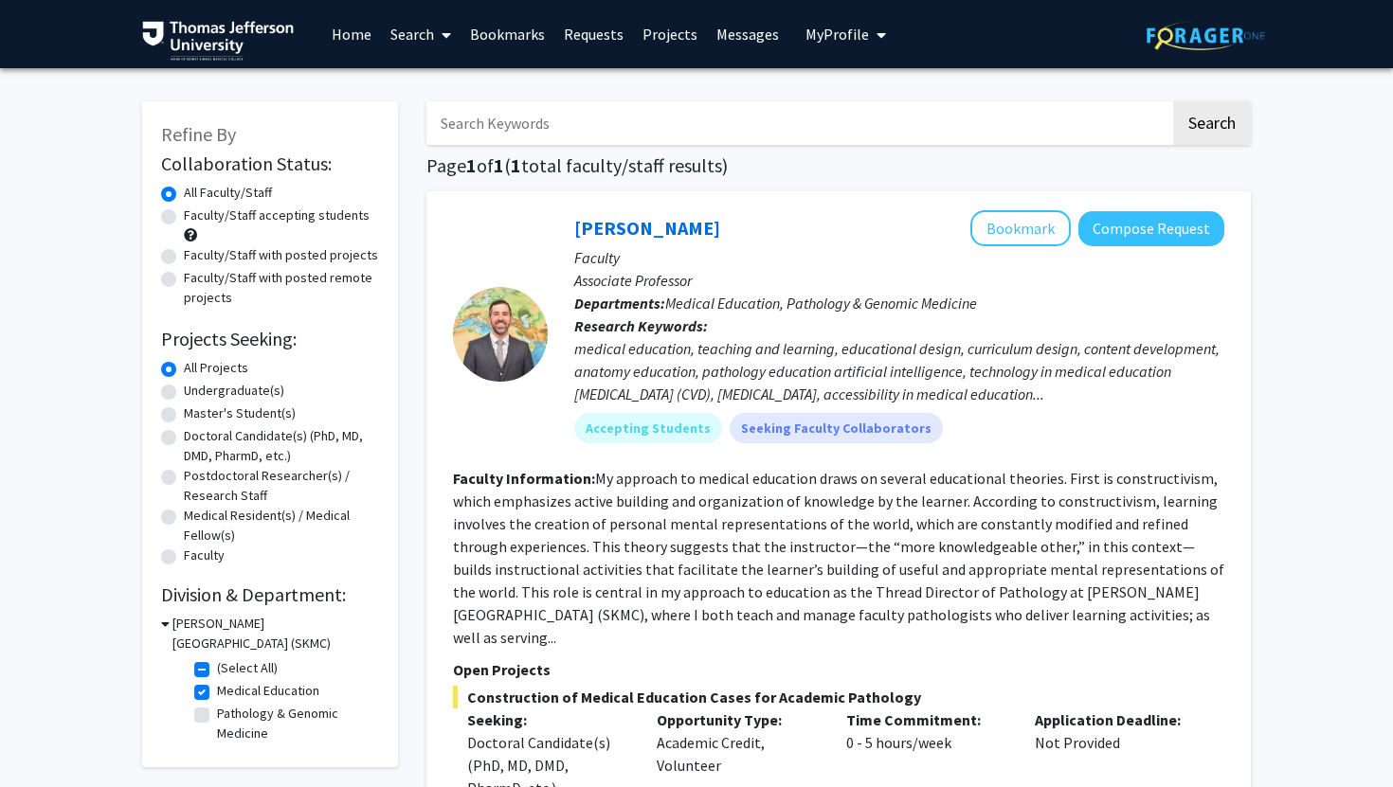
click at [342, 38] on link "Home" at bounding box center [351, 34] width 59 height 66
